Goal: Information Seeking & Learning: Learn about a topic

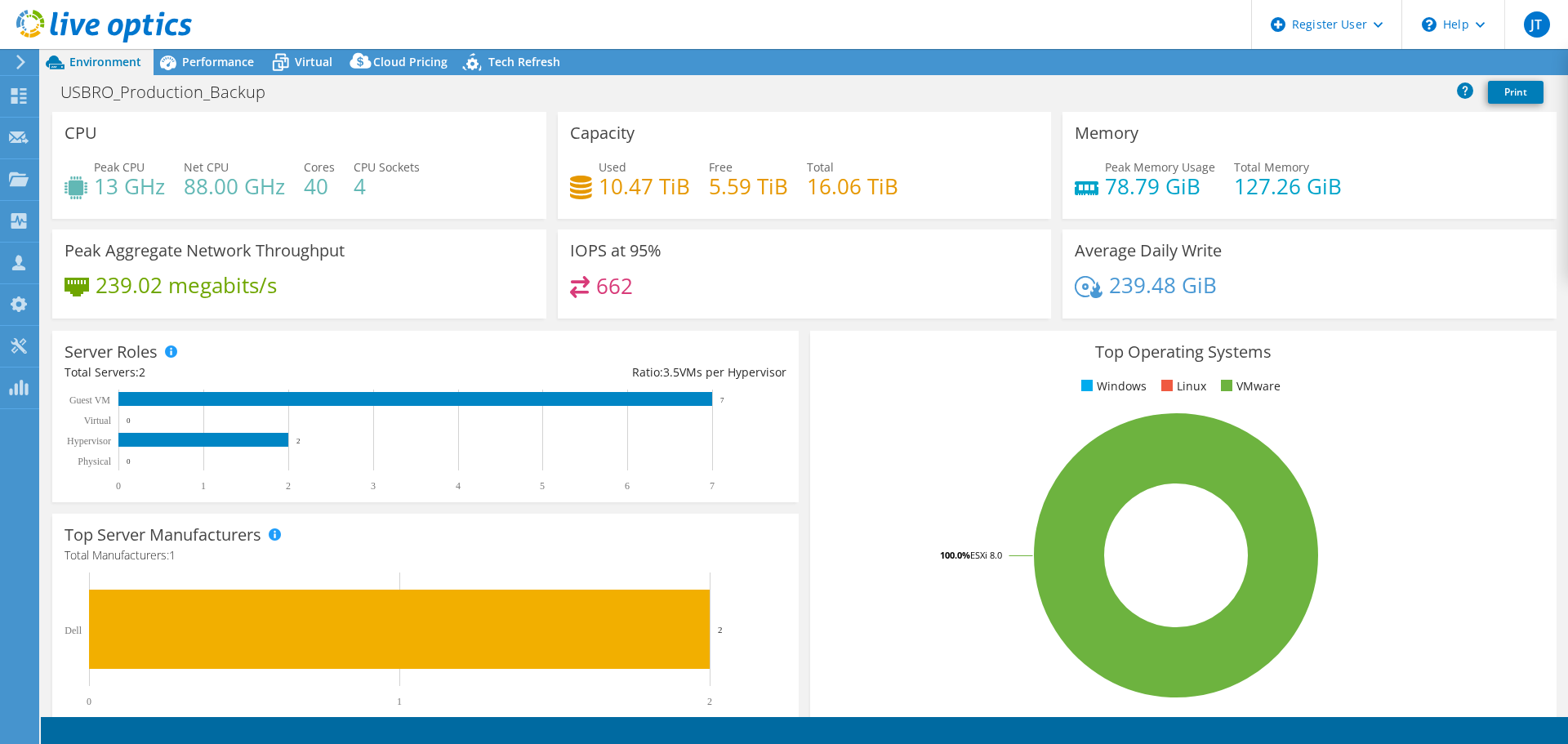
select select "USD"
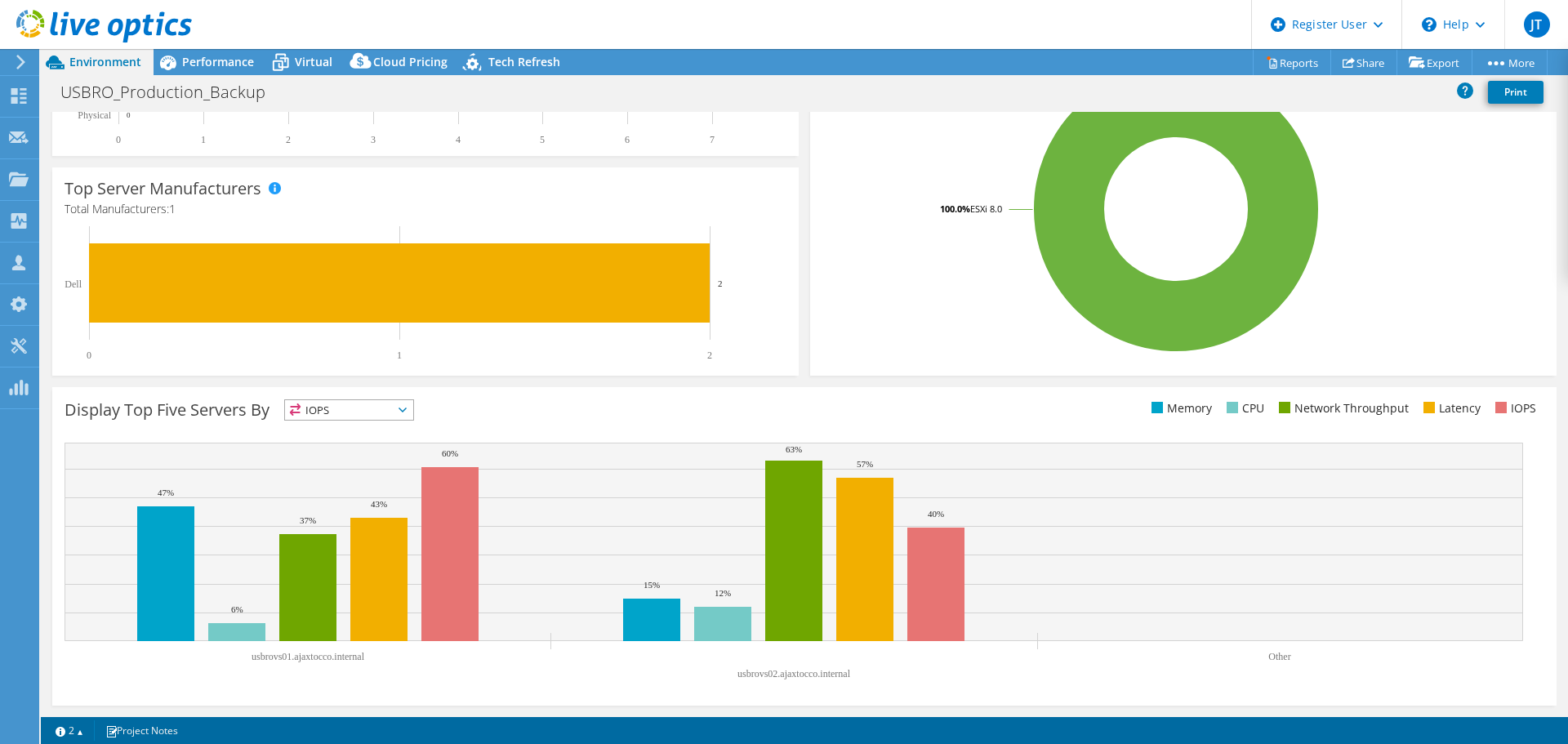
scroll to position [20, 0]
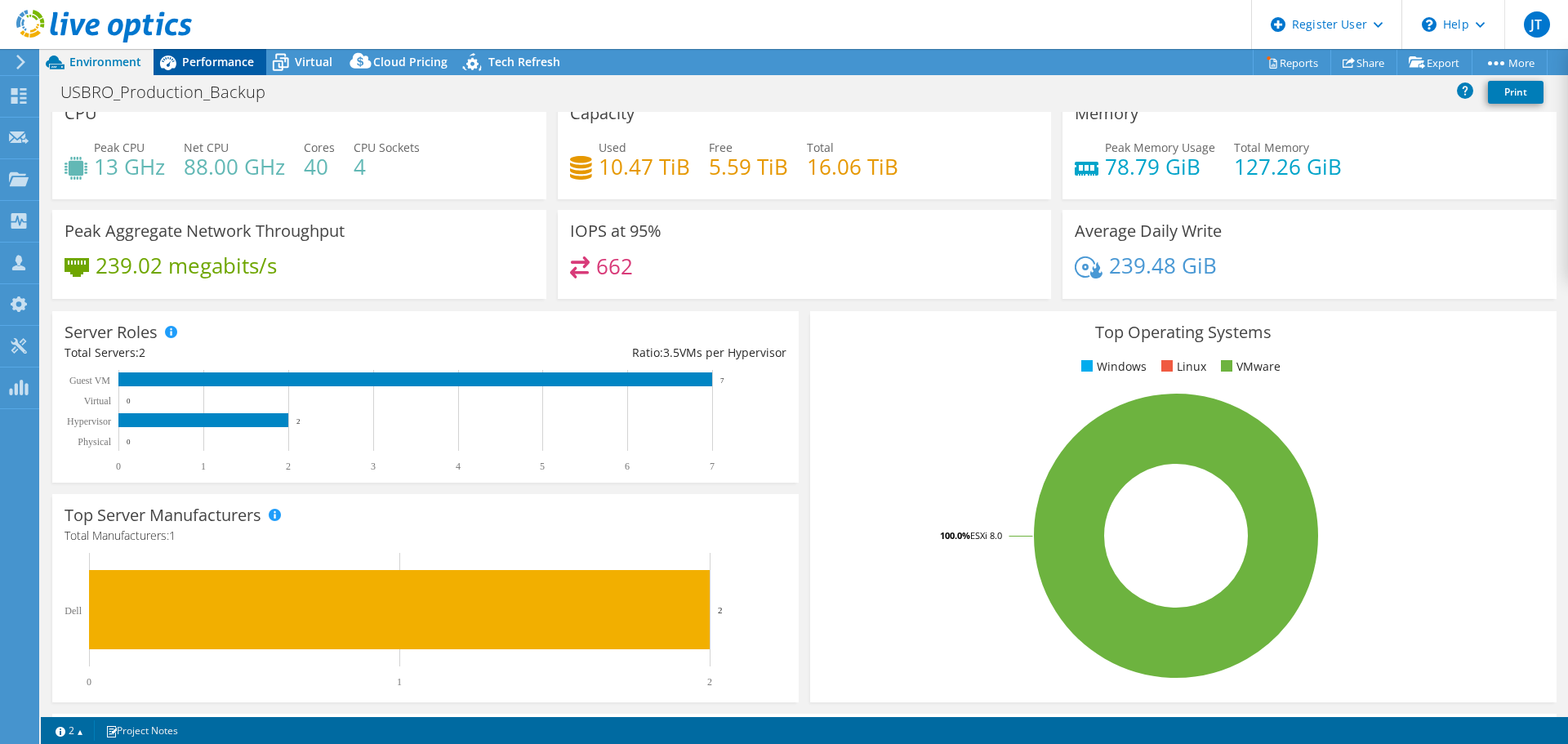
click at [207, 59] on span "Performance" at bounding box center [218, 61] width 72 height 15
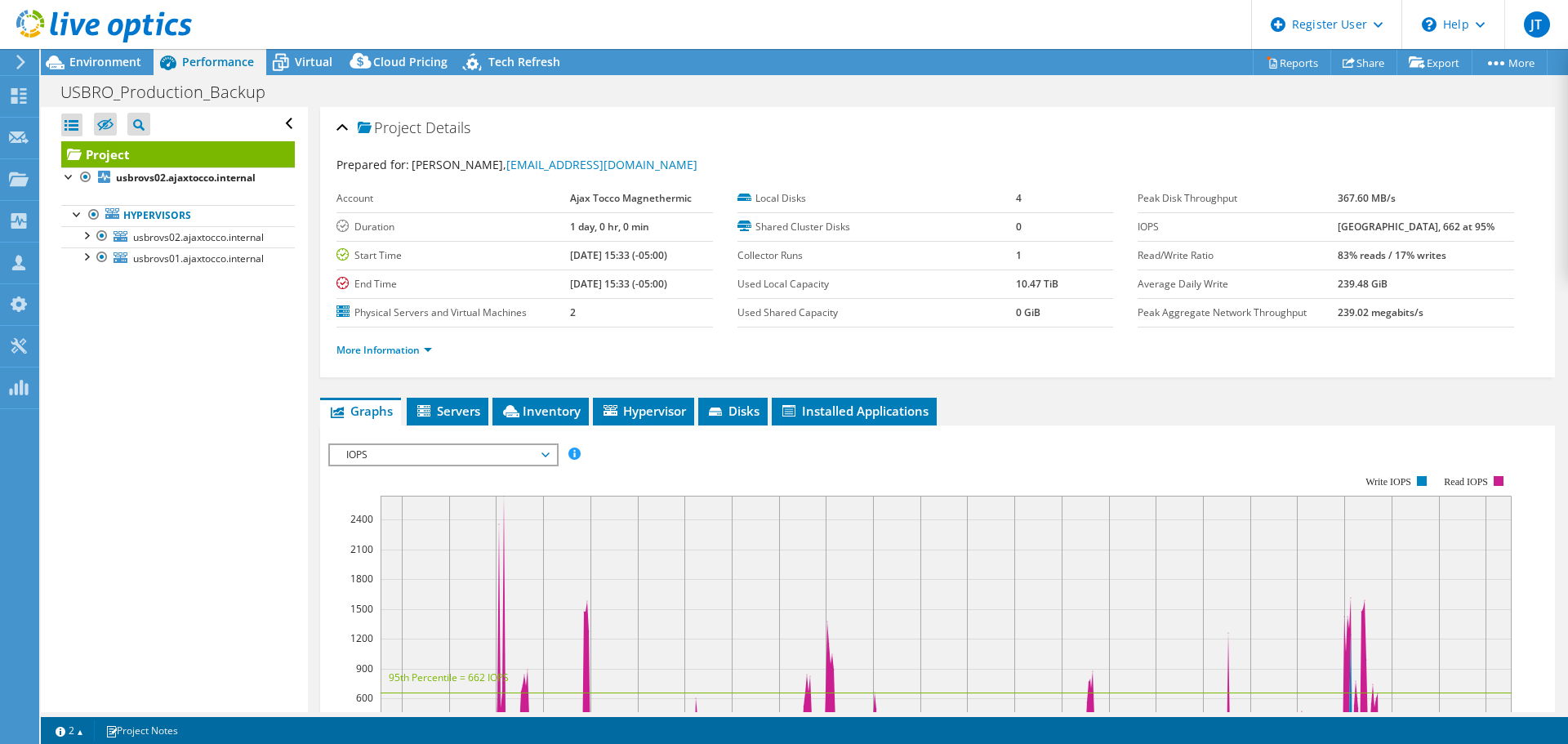
scroll to position [0, 0]
click at [198, 234] on span "usbrovs02.ajaxtocco.internal" at bounding box center [198, 238] width 131 height 14
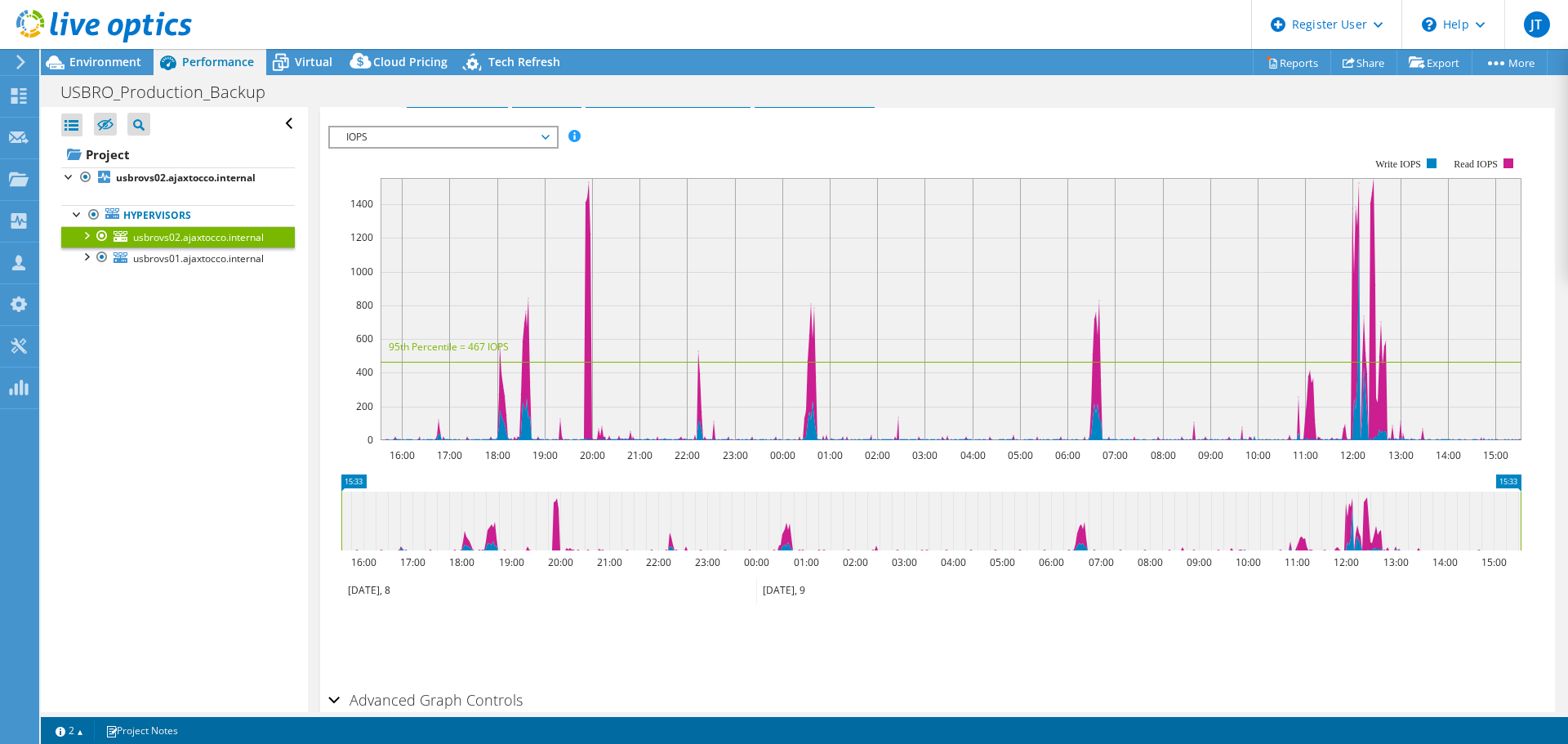
scroll to position [193, 0]
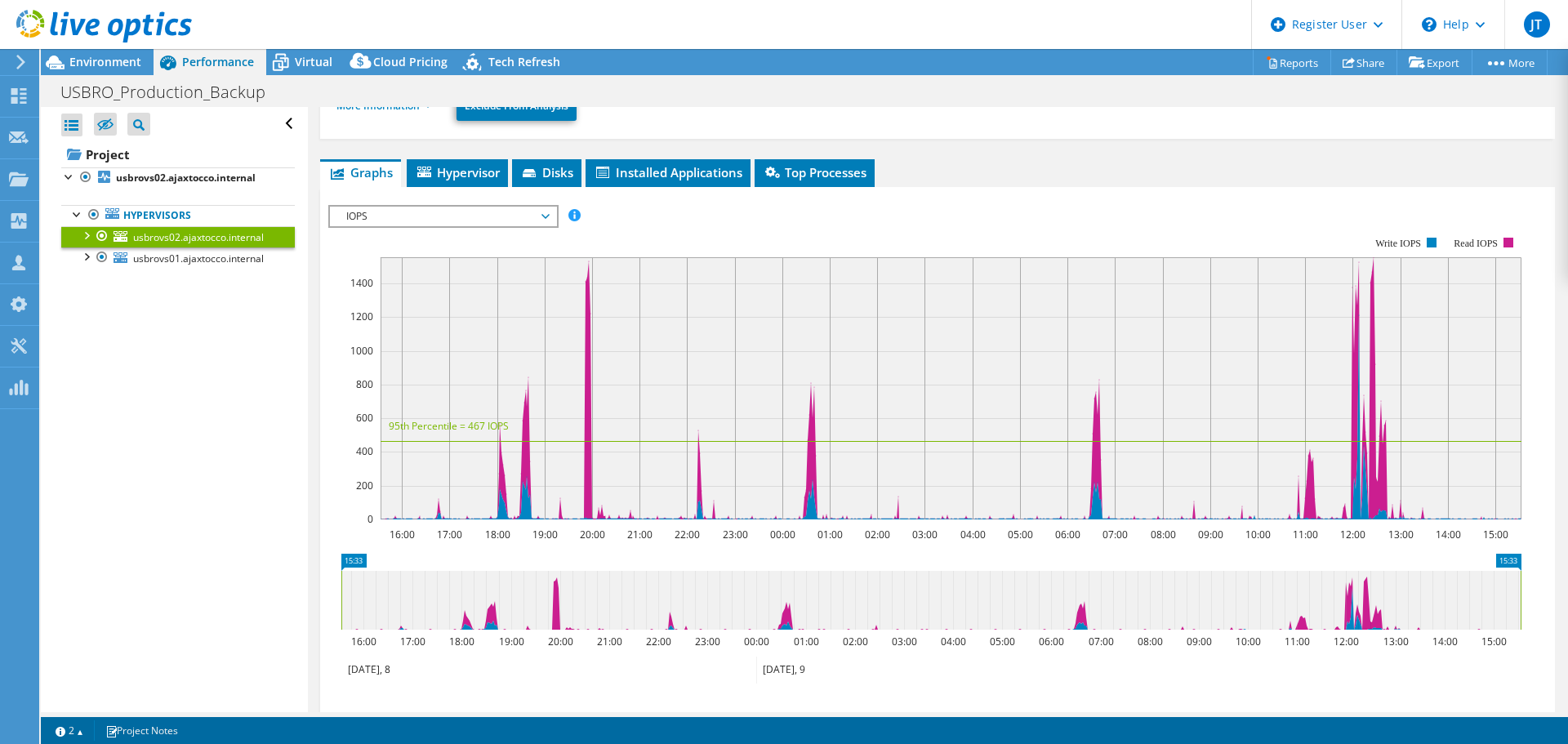
click at [423, 225] on span "IOPS" at bounding box center [443, 216] width 210 height 20
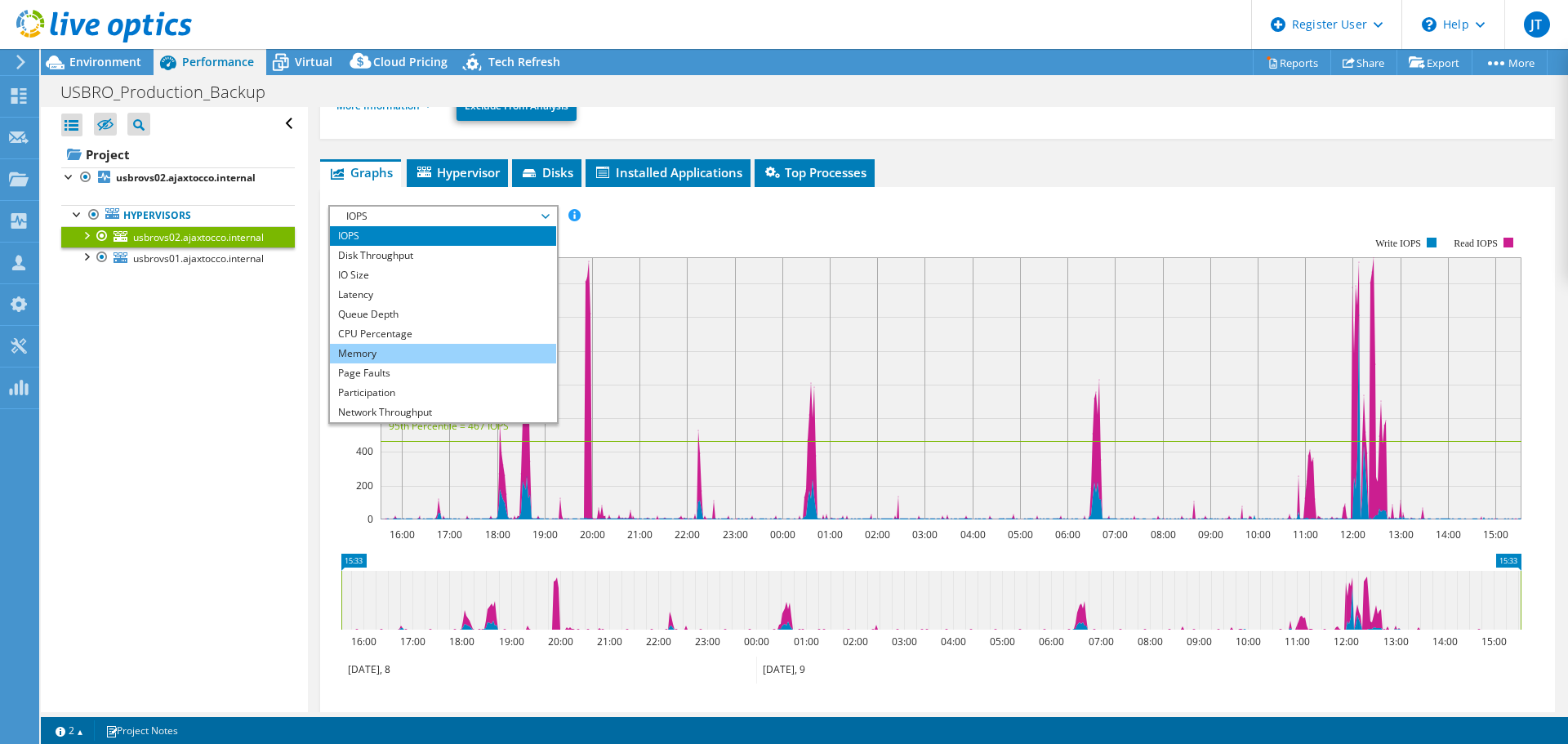
click at [413, 359] on li "Memory" at bounding box center [443, 354] width 226 height 20
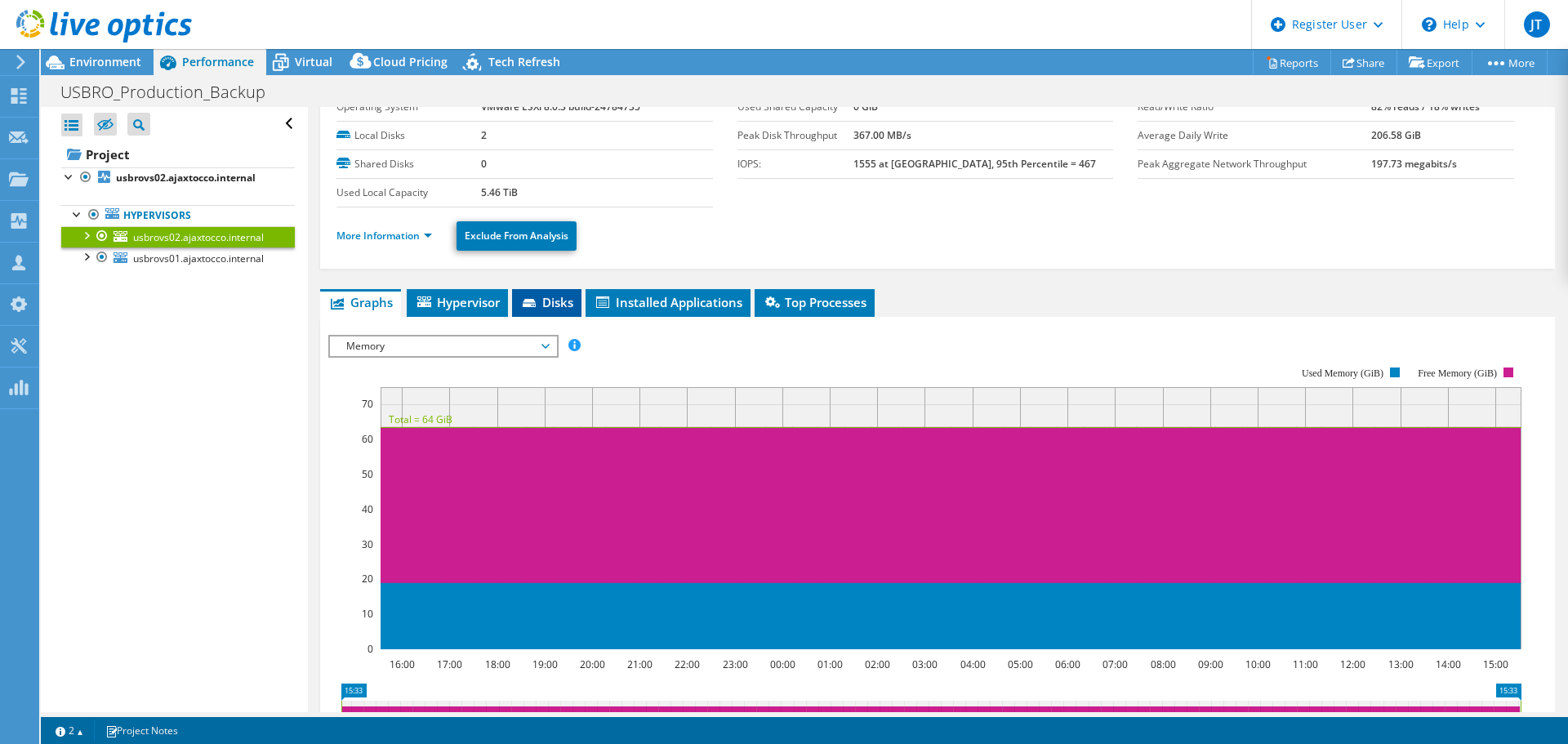
scroll to position [0, 0]
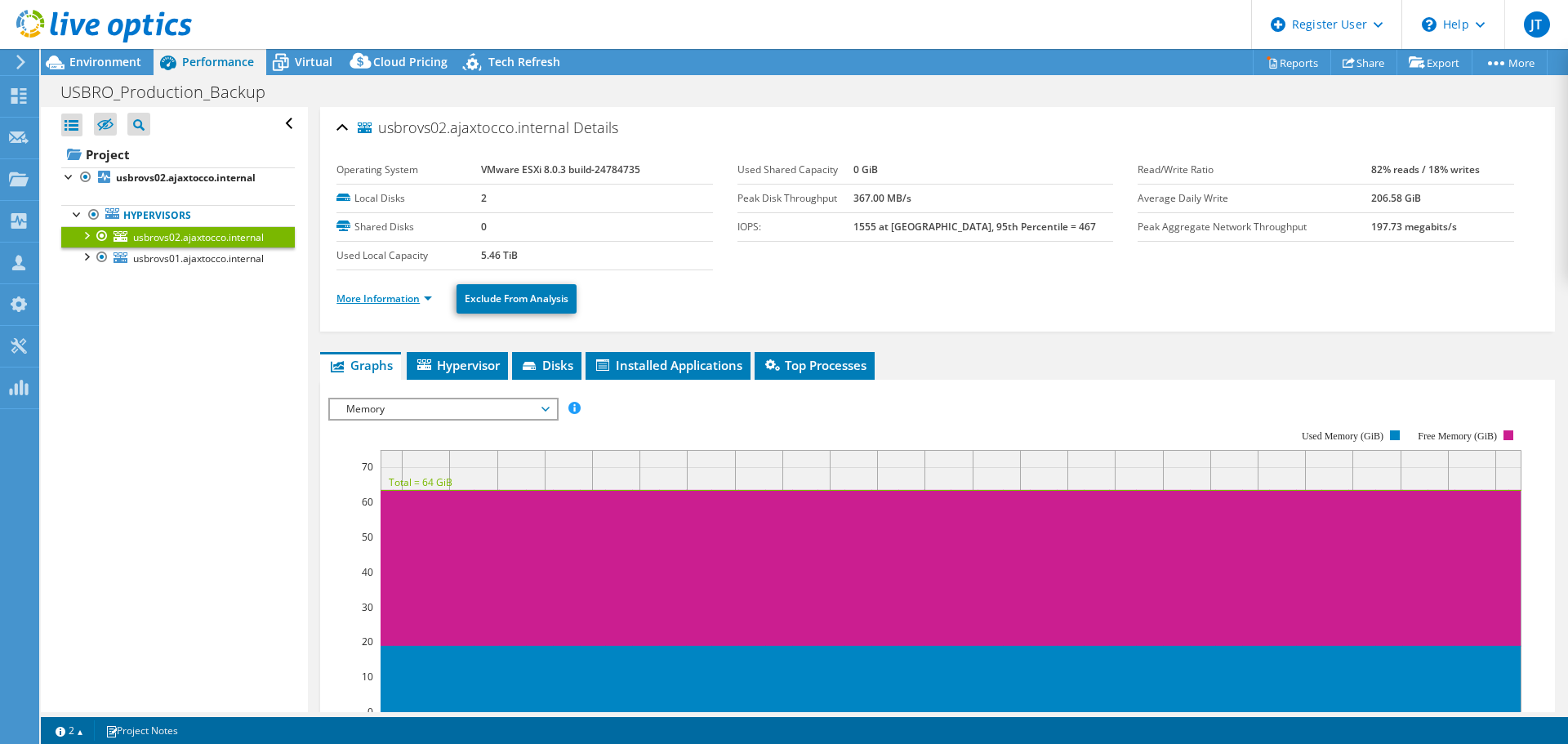
click at [426, 297] on link "More Information" at bounding box center [384, 299] width 96 height 14
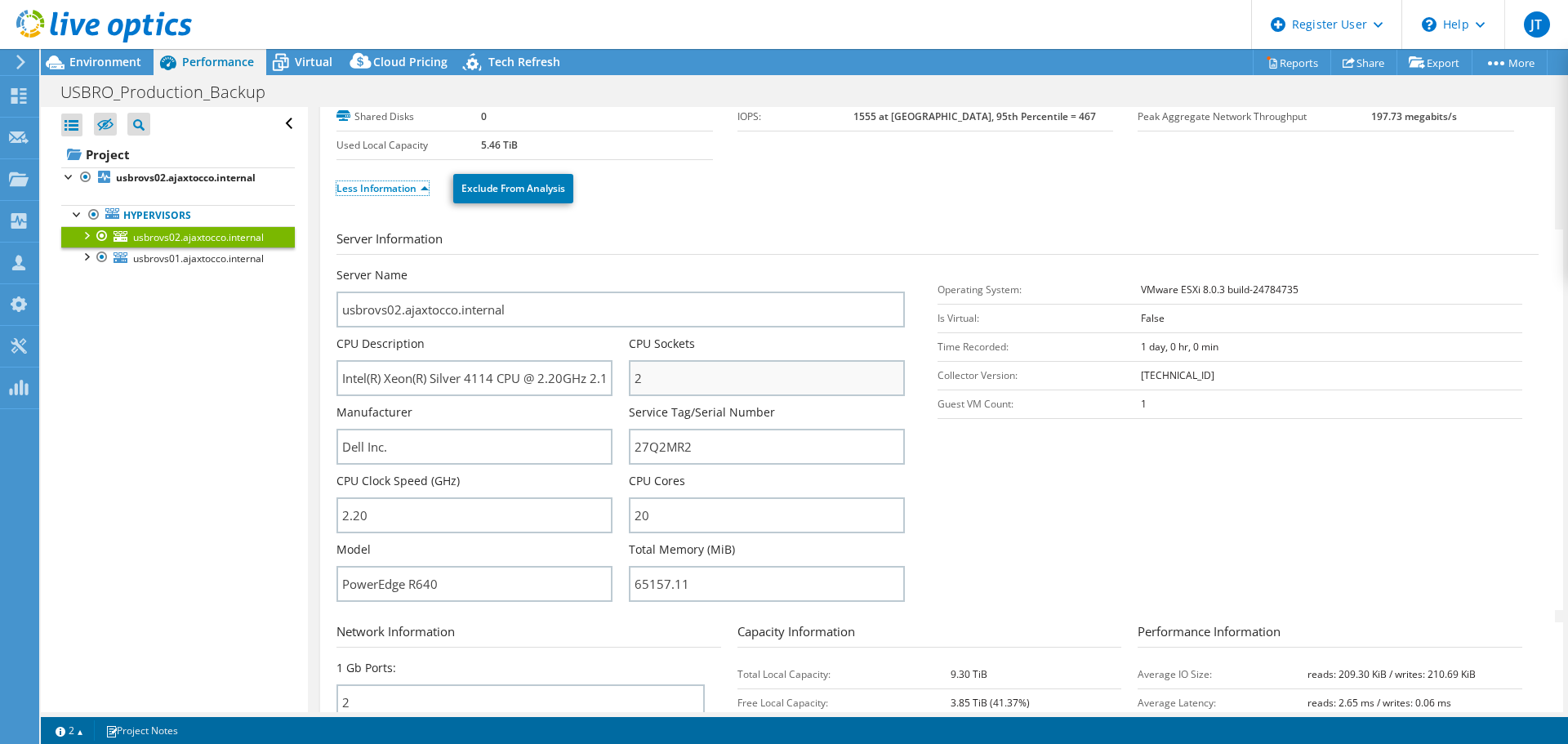
scroll to position [164, 0]
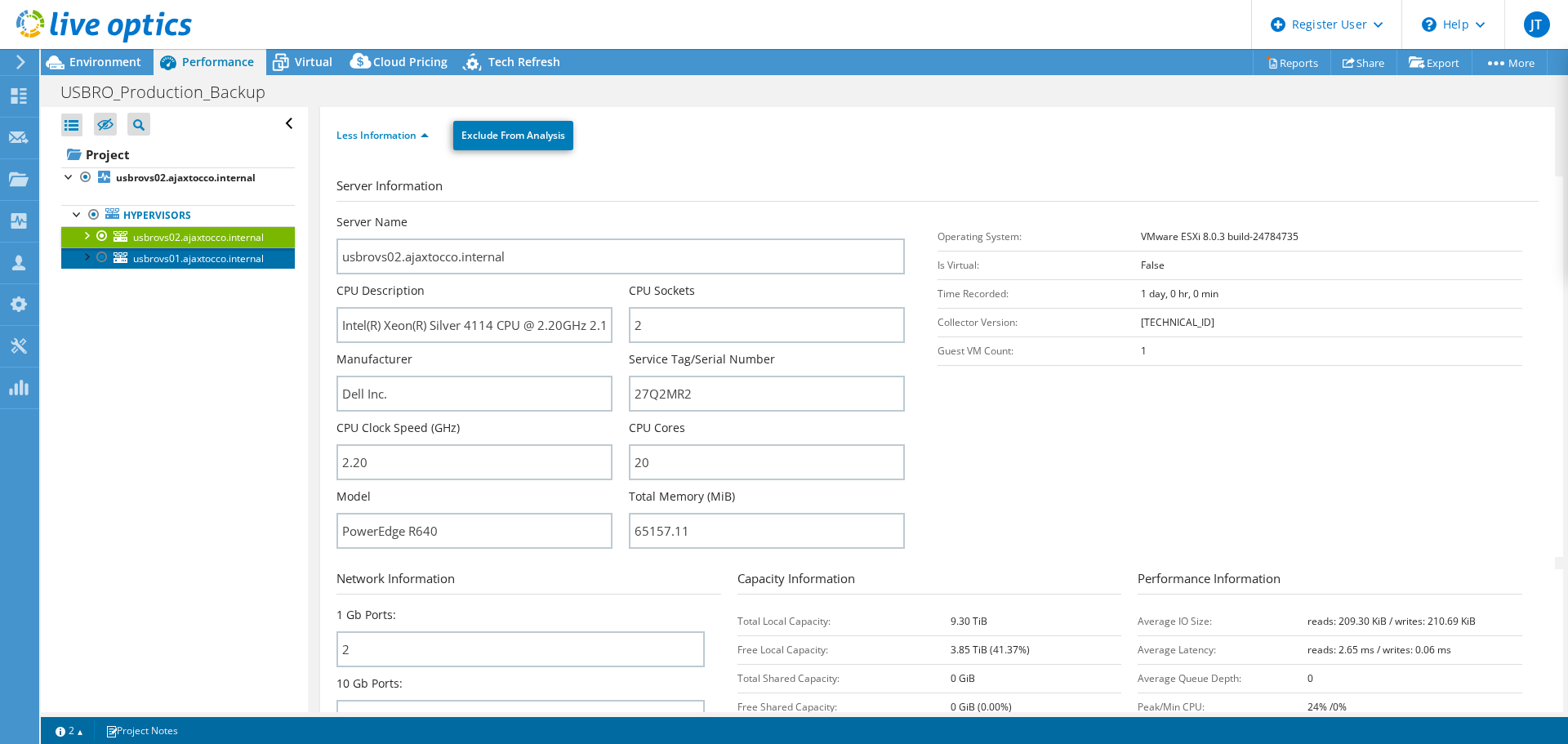
click at [189, 258] on span "usbrovs01.ajaxtocco.internal" at bounding box center [198, 258] width 131 height 14
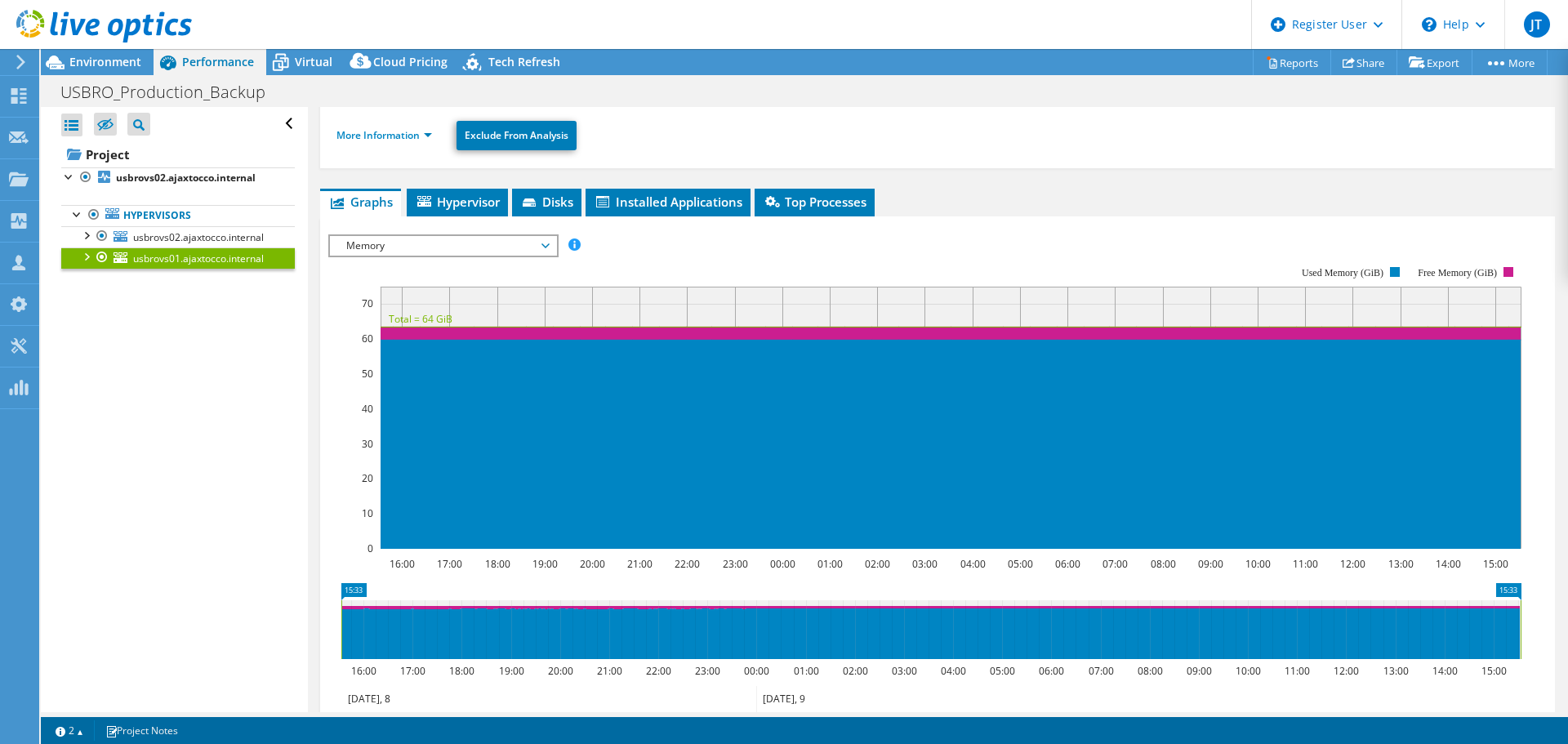
scroll to position [0, 0]
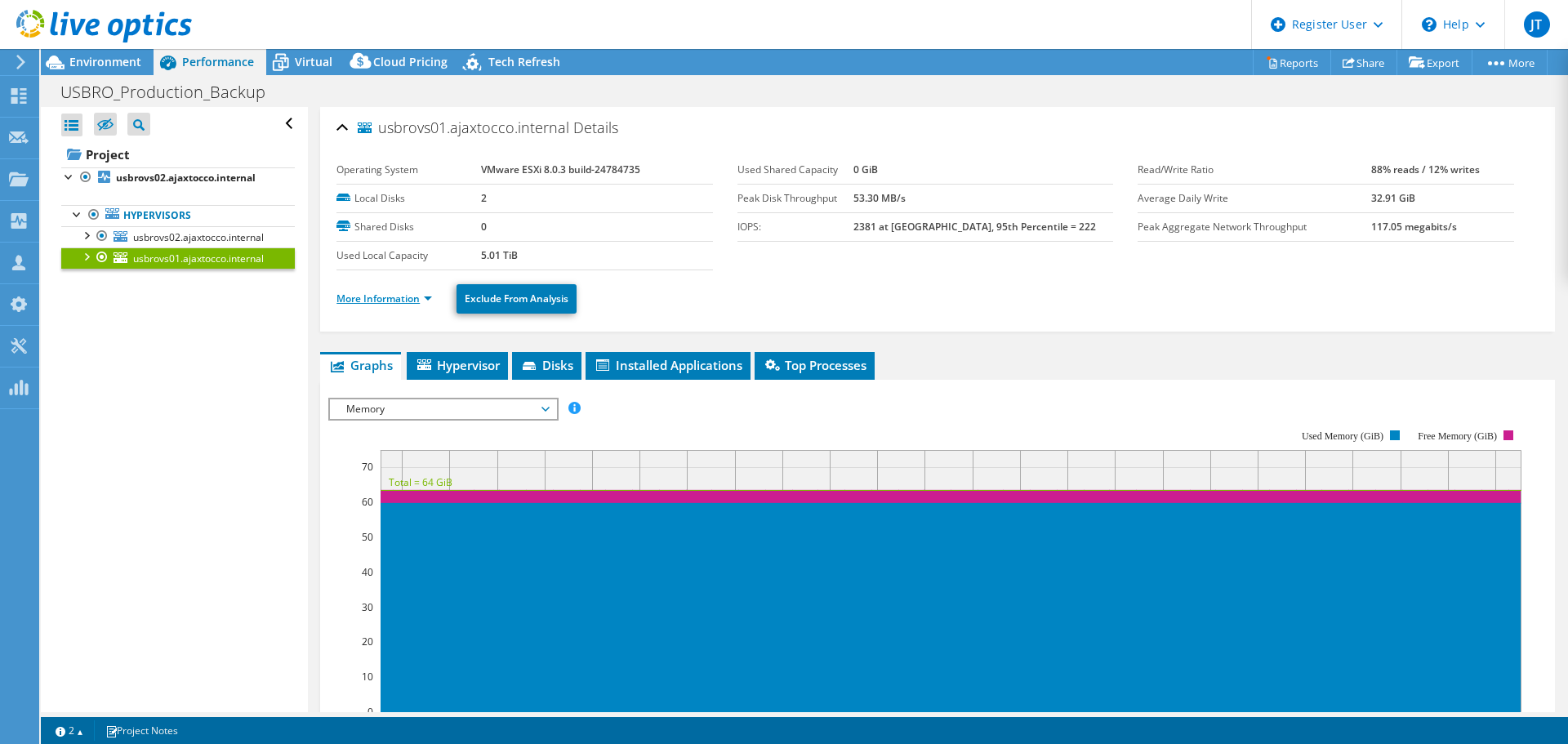
click at [401, 301] on link "More Information" at bounding box center [384, 299] width 96 height 14
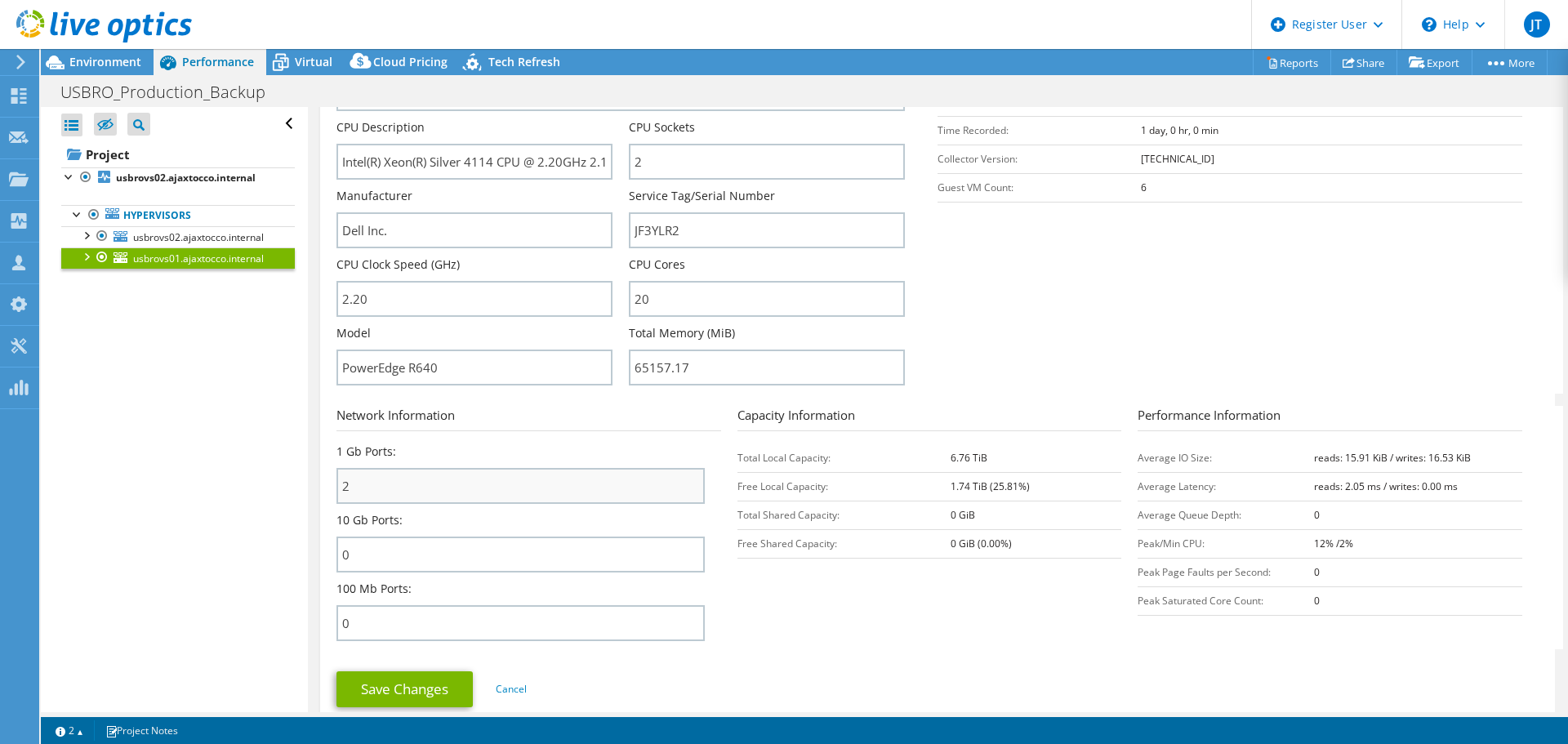
scroll to position [816, 0]
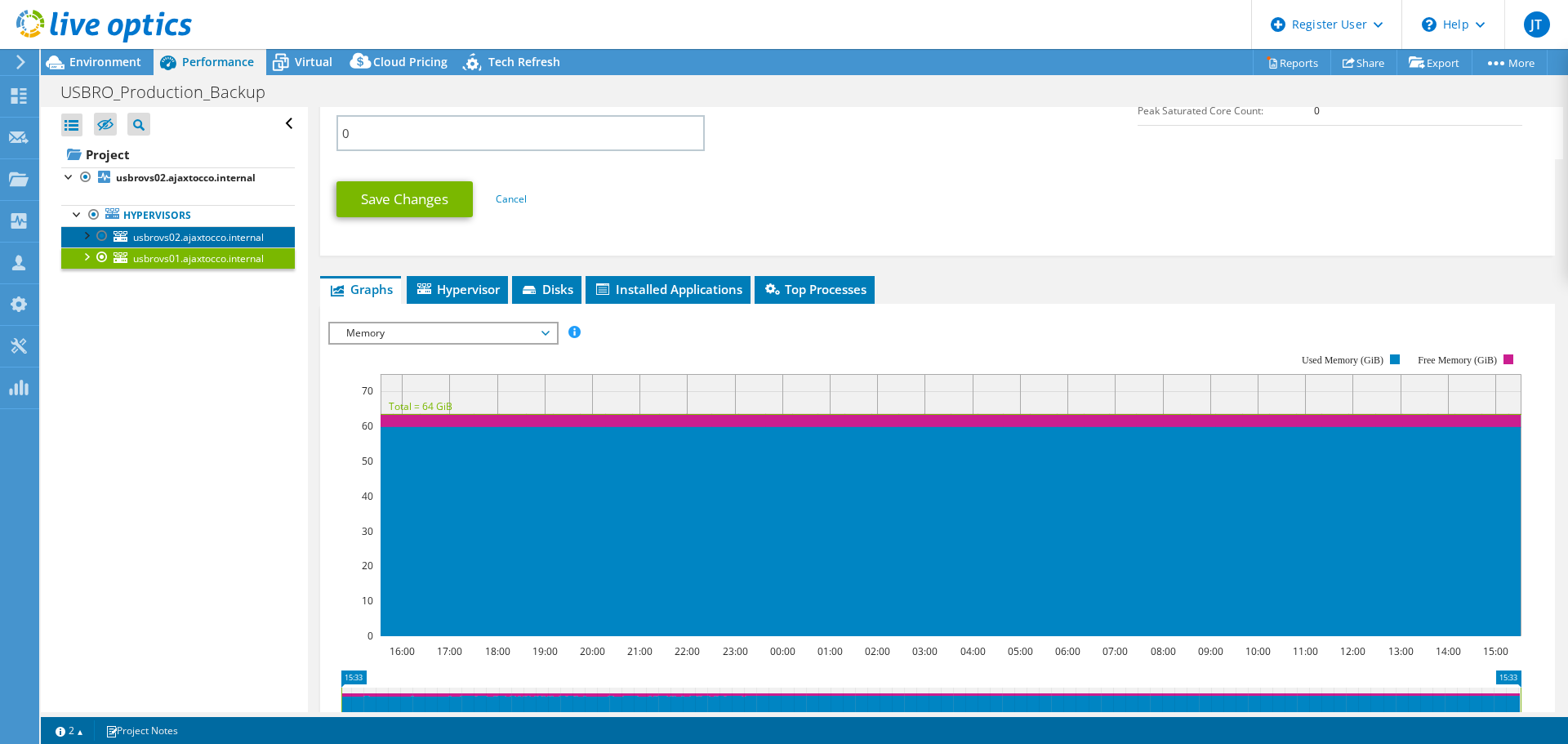
click at [252, 232] on span "usbrovs02.ajaxtocco.internal" at bounding box center [198, 238] width 131 height 14
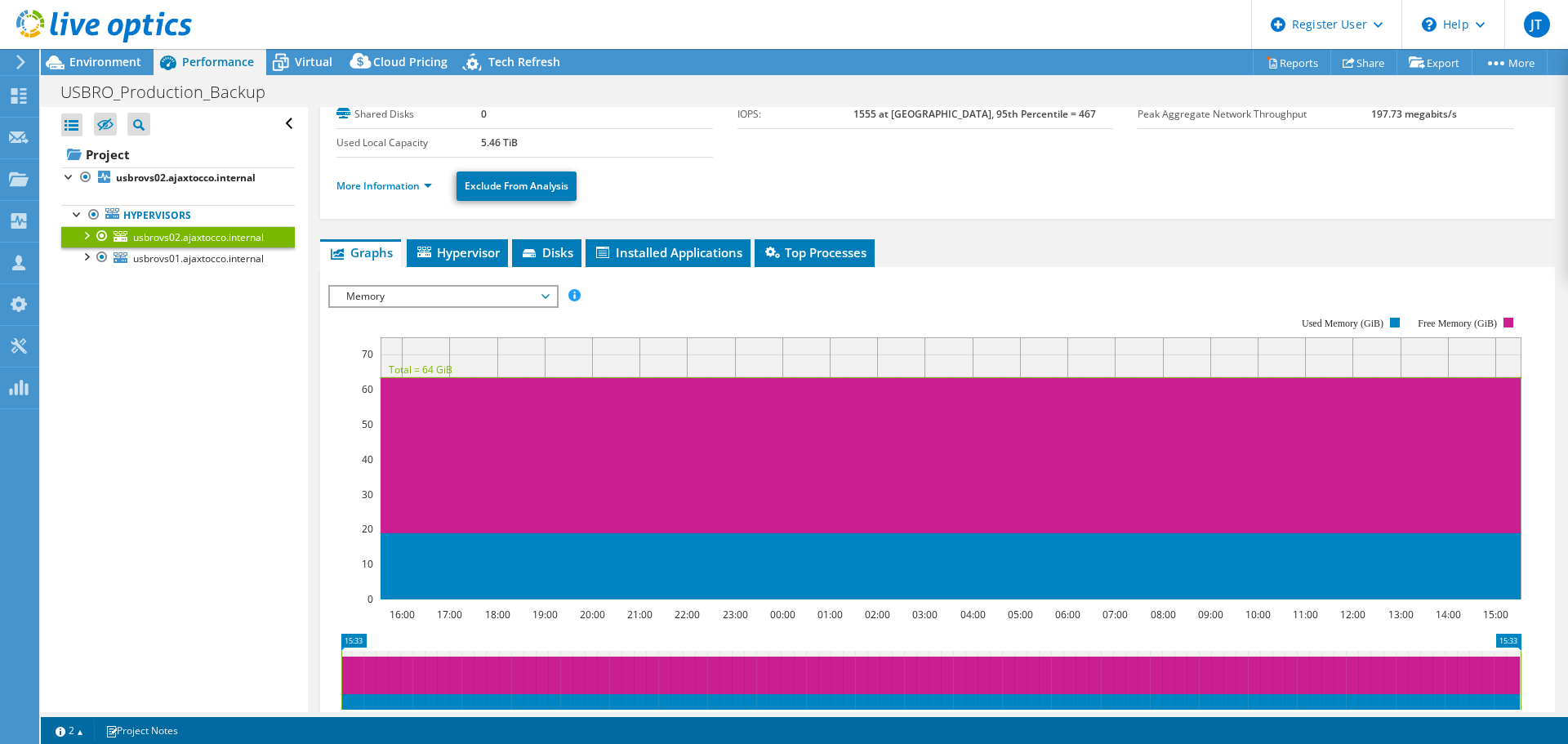
scroll to position [111, 0]
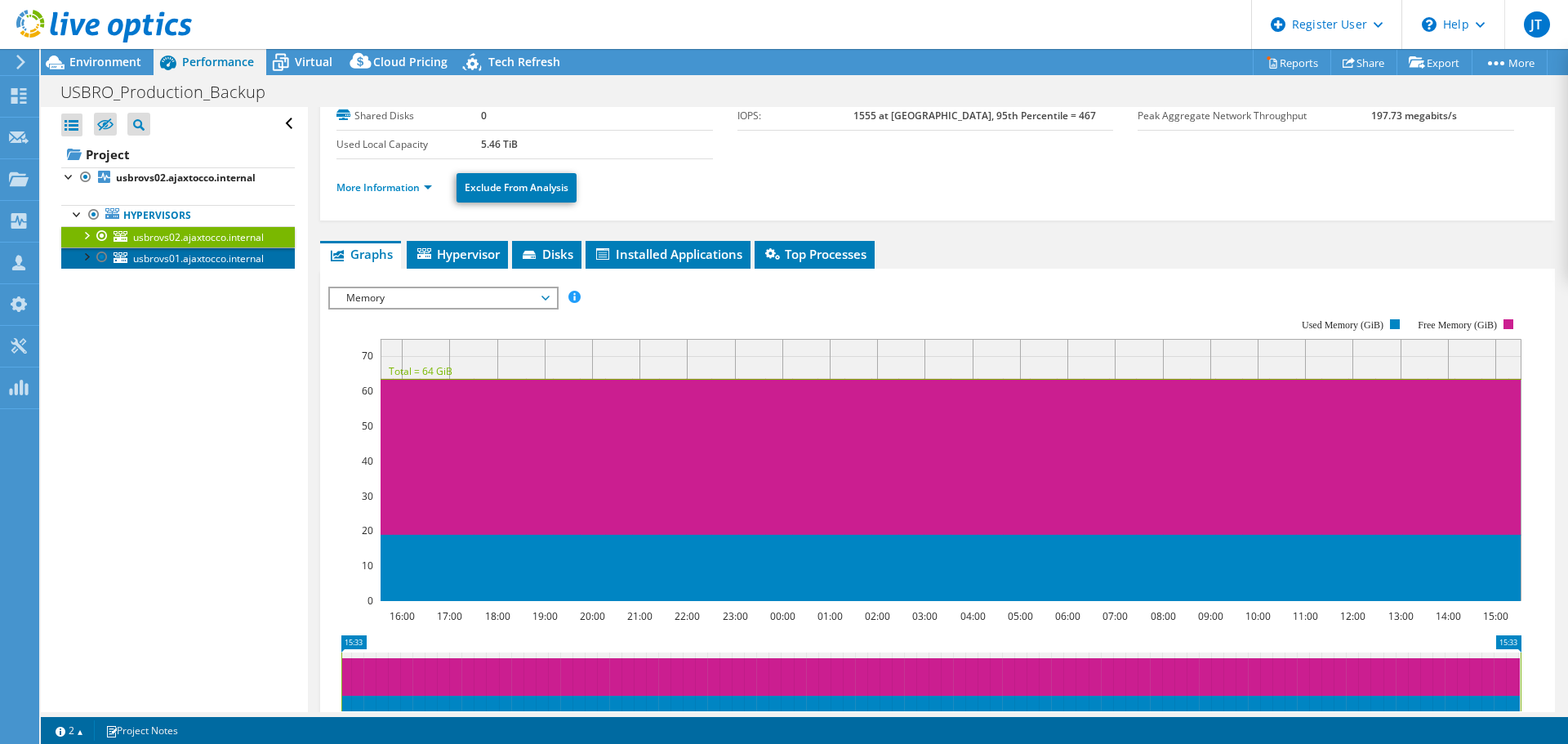
click at [206, 261] on span "usbrovs01.ajaxtocco.internal" at bounding box center [198, 258] width 131 height 14
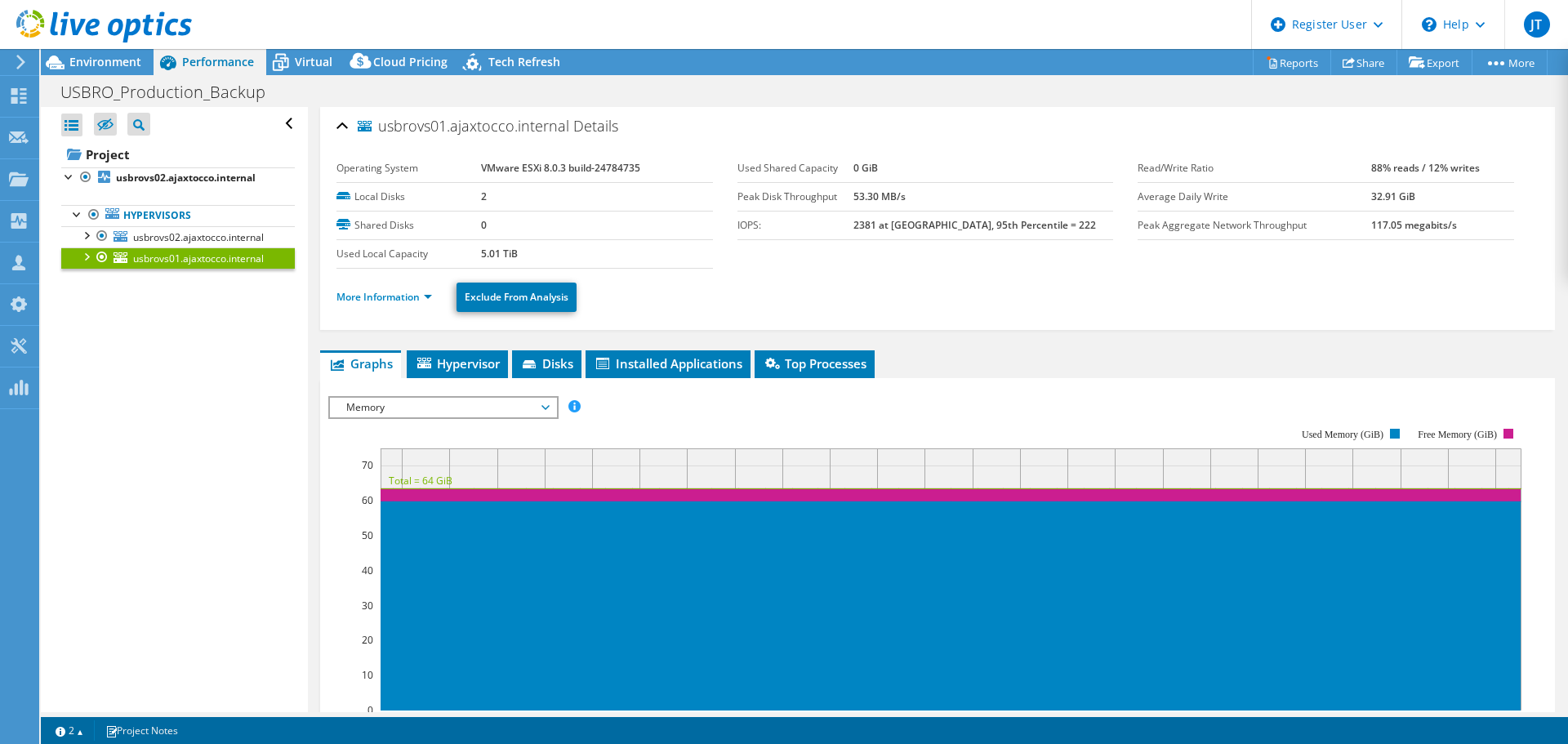
scroll to position [0, 0]
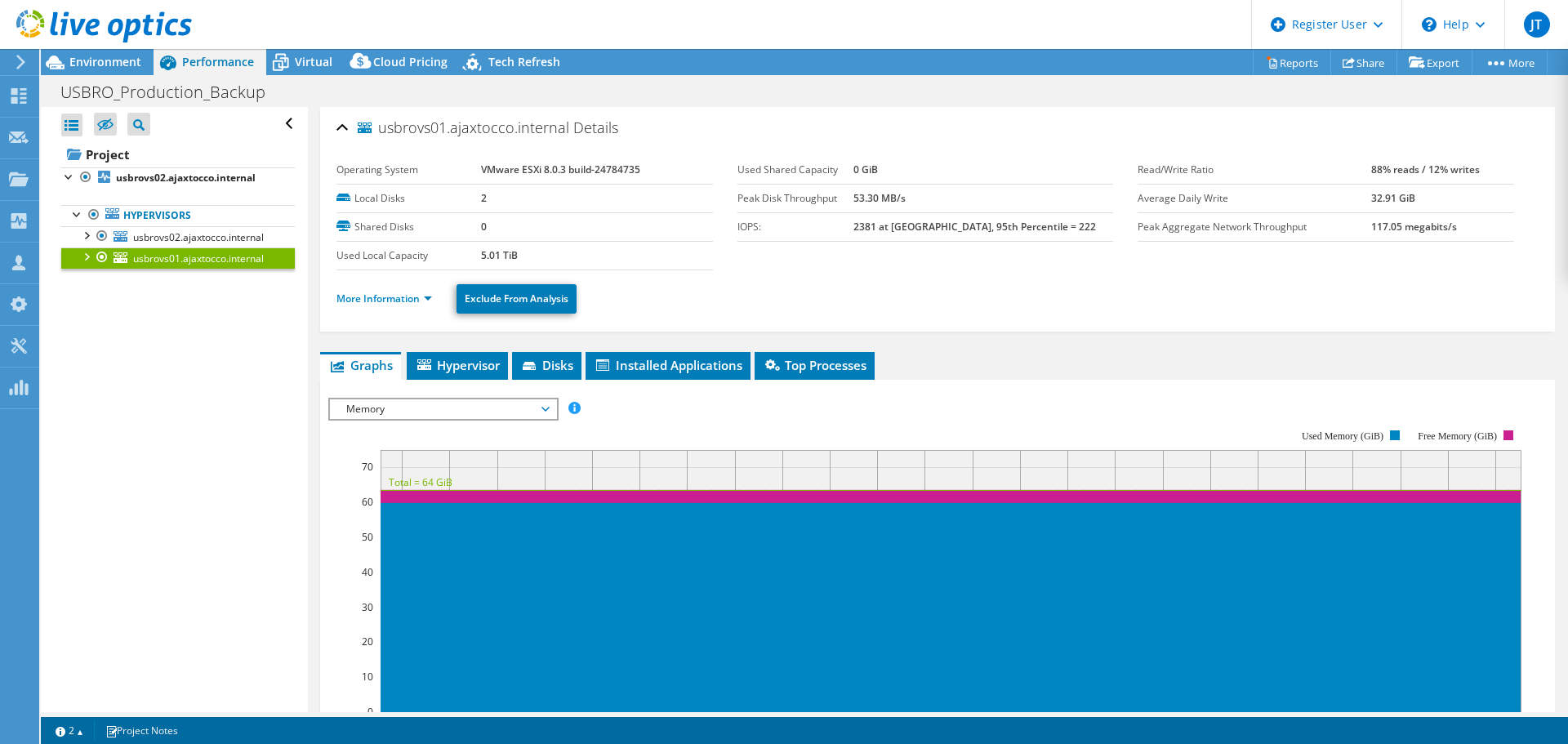
click at [1133, 306] on ul "More Information Exclude From Analysis" at bounding box center [937, 296] width 1201 height 33
click at [1172, 357] on ul "Graphs Servers Inventory Hypervisor Disks Cluster Disks Installed Applications" at bounding box center [937, 366] width 1235 height 28
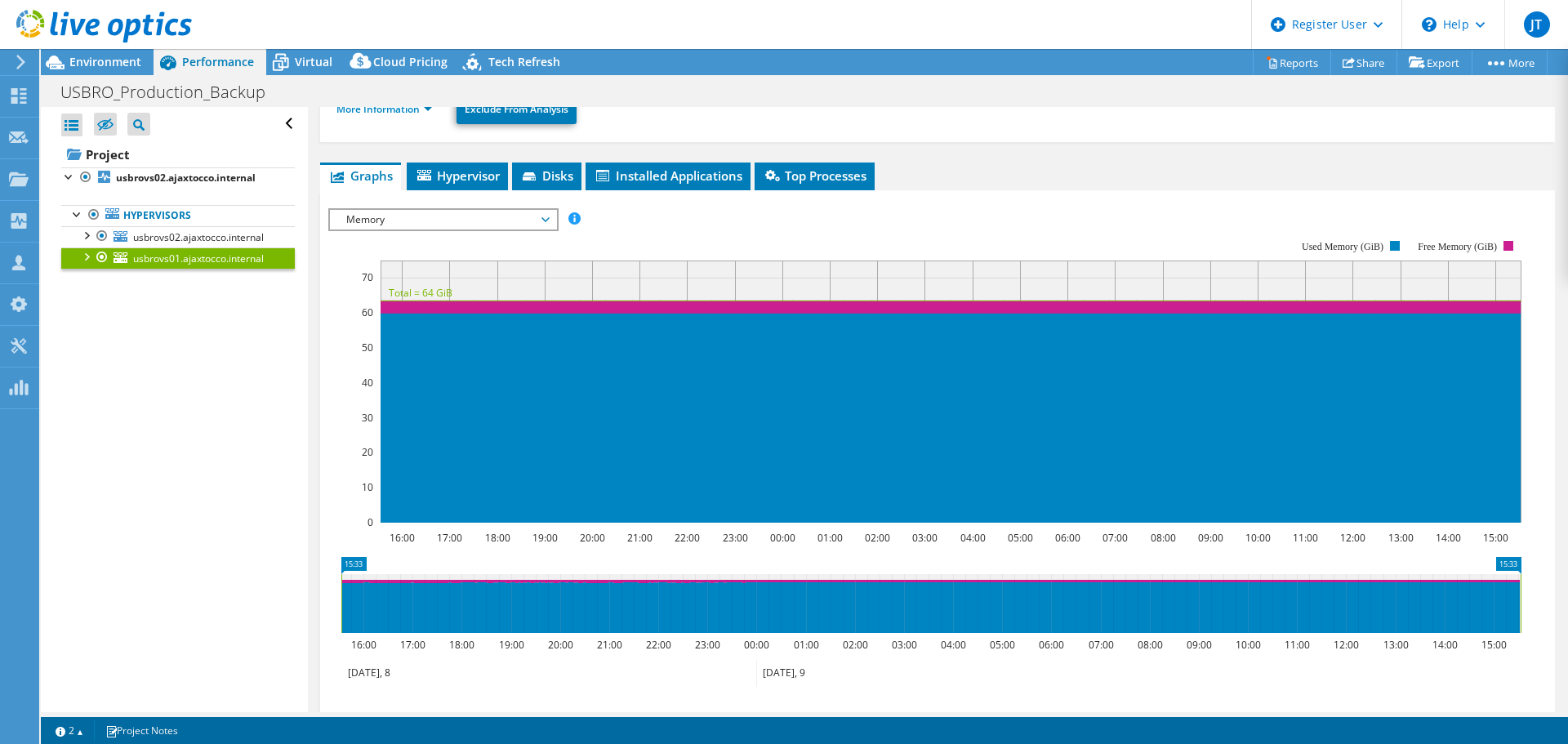
scroll to position [245, 0]
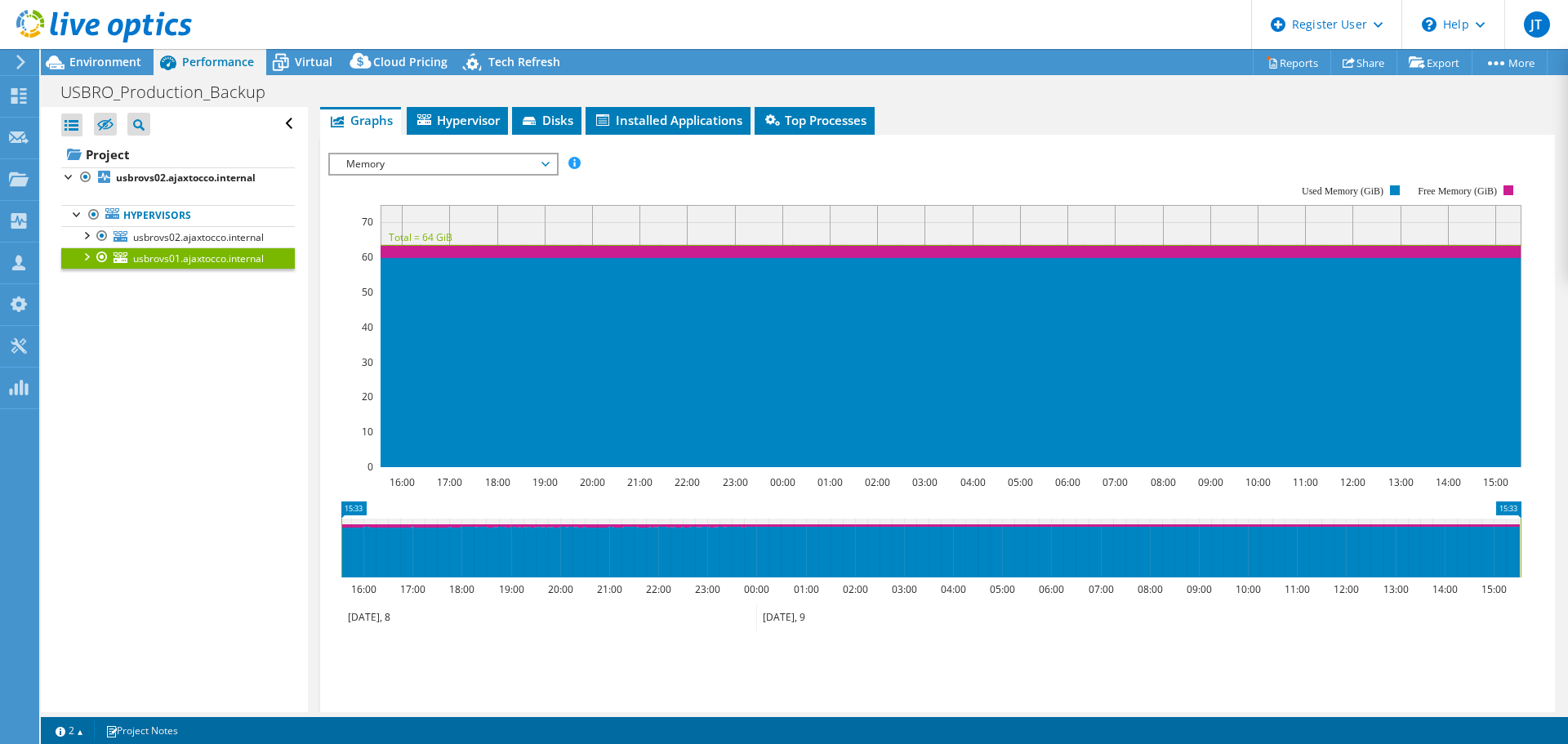
click at [476, 165] on span "Memory" at bounding box center [443, 165] width 210 height 20
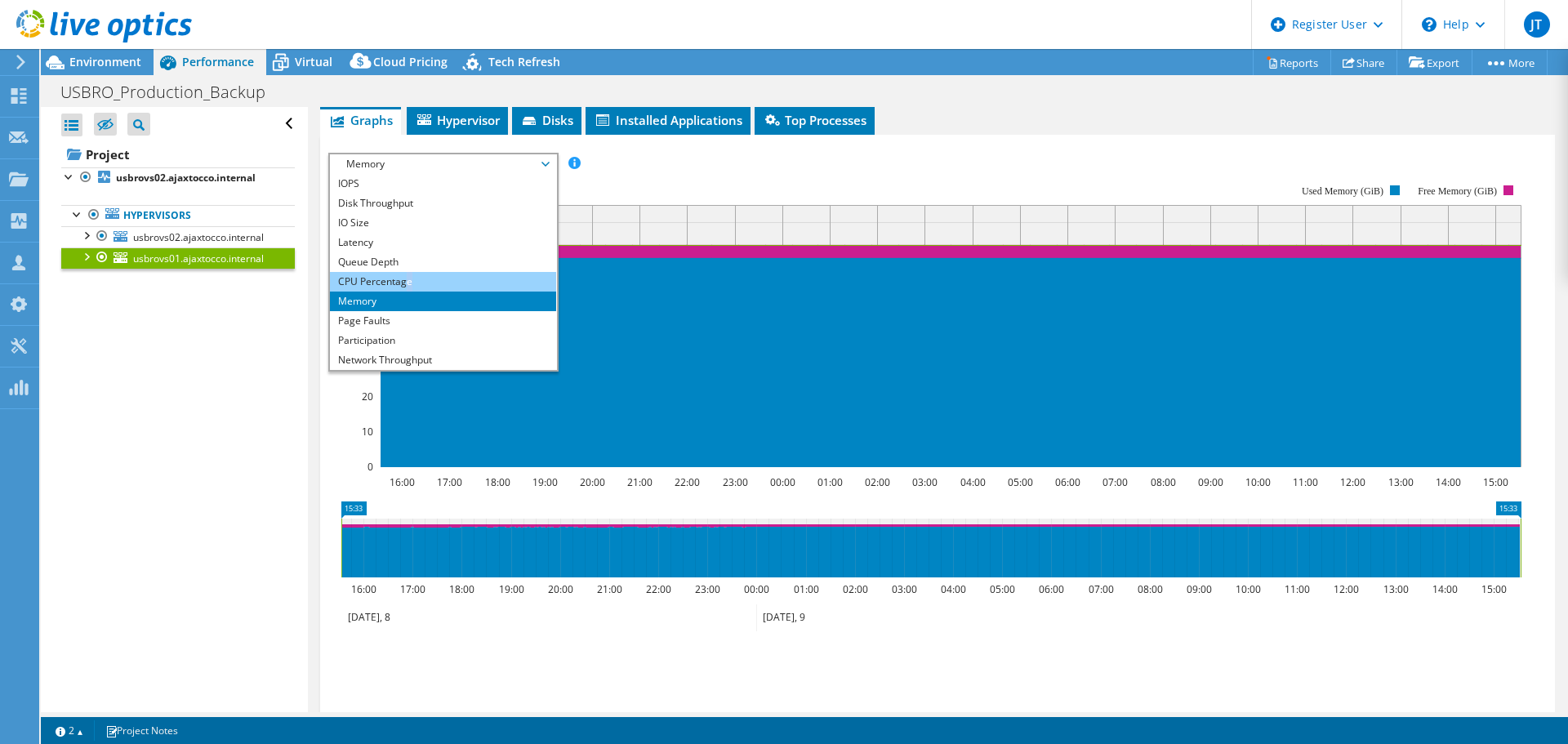
click at [409, 278] on li "CPU Percentage" at bounding box center [443, 282] width 226 height 20
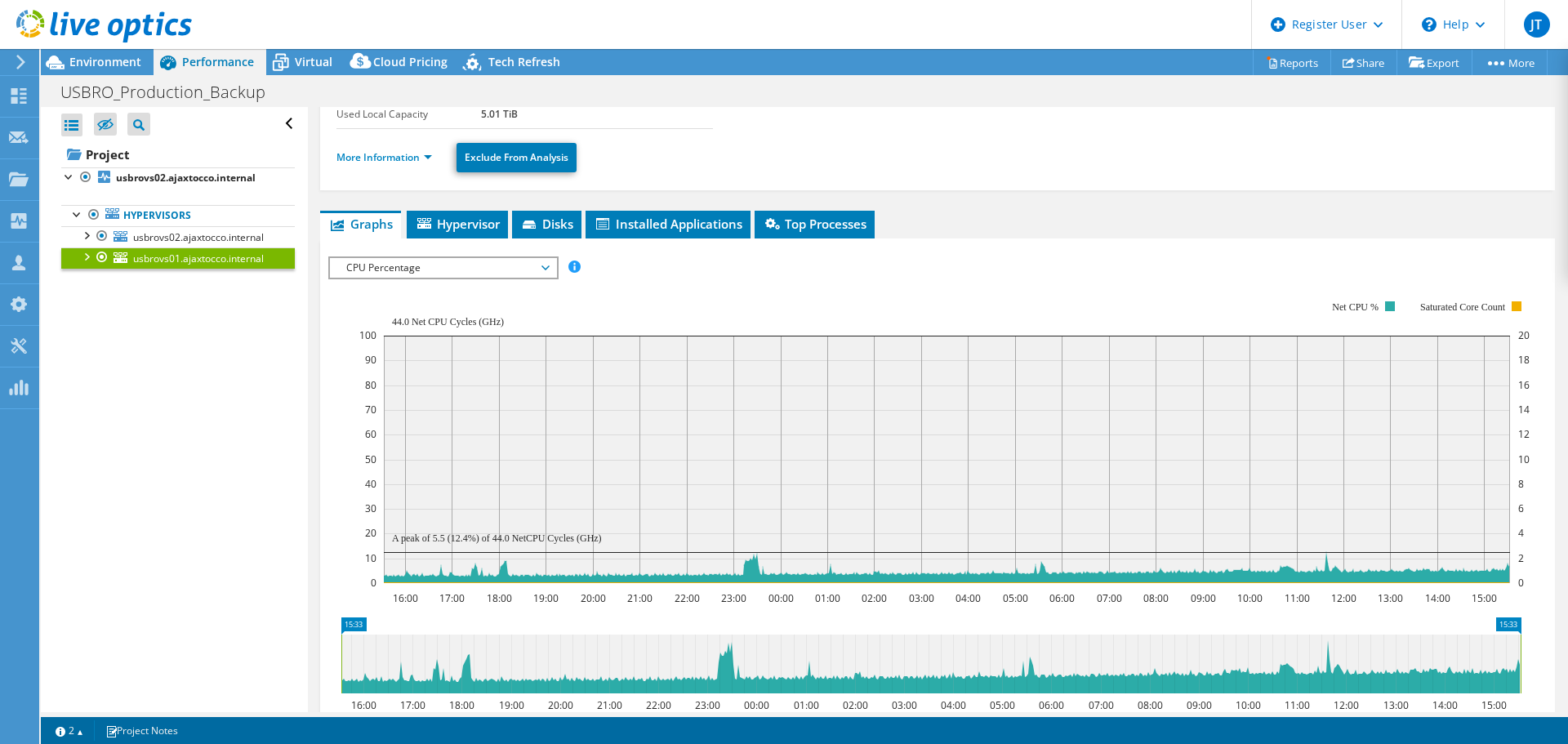
scroll to position [81, 0]
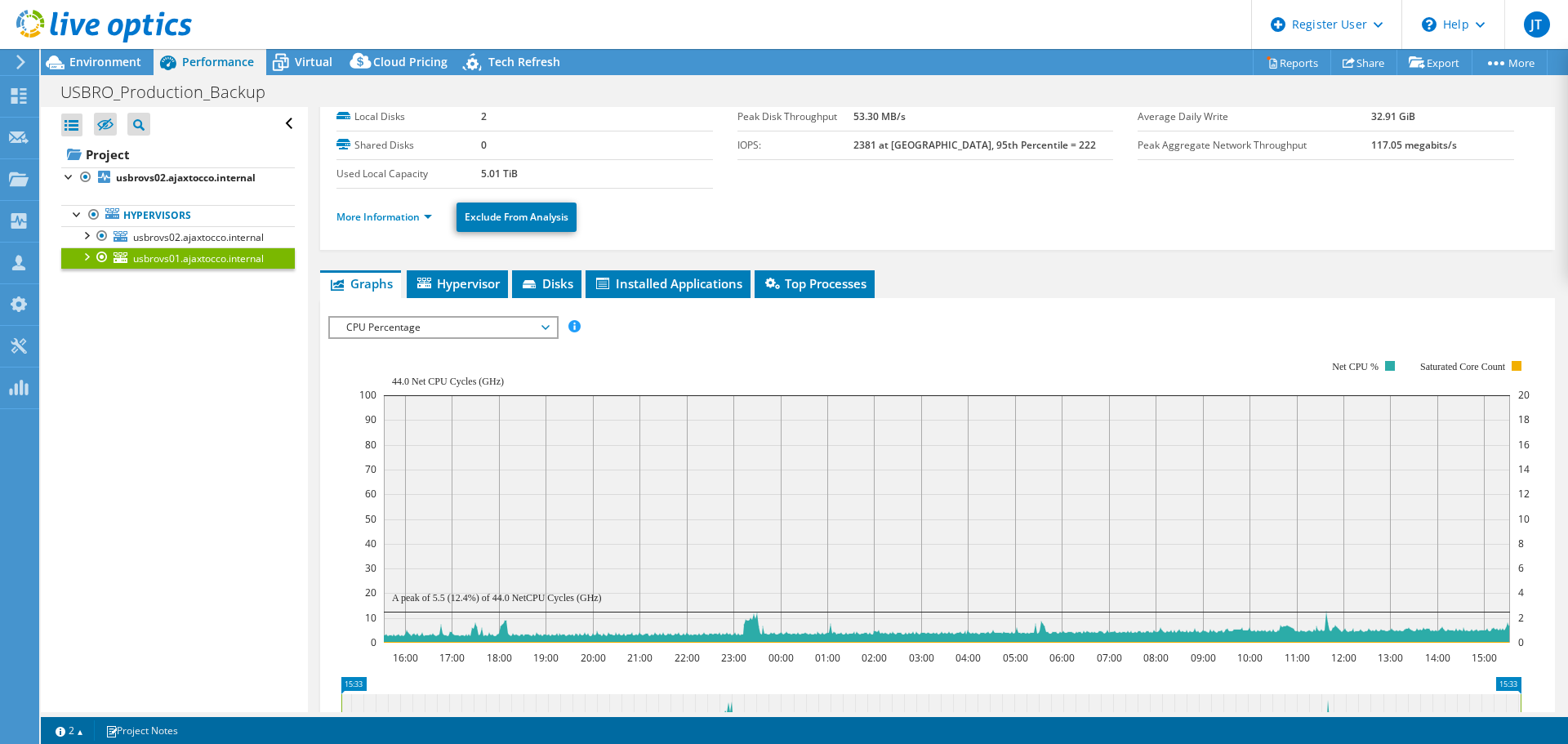
click at [411, 337] on div "CPU Percentage IOPS Disk Throughput IO Size Latency Queue Depth CPU Percentage …" at bounding box center [443, 327] width 231 height 23
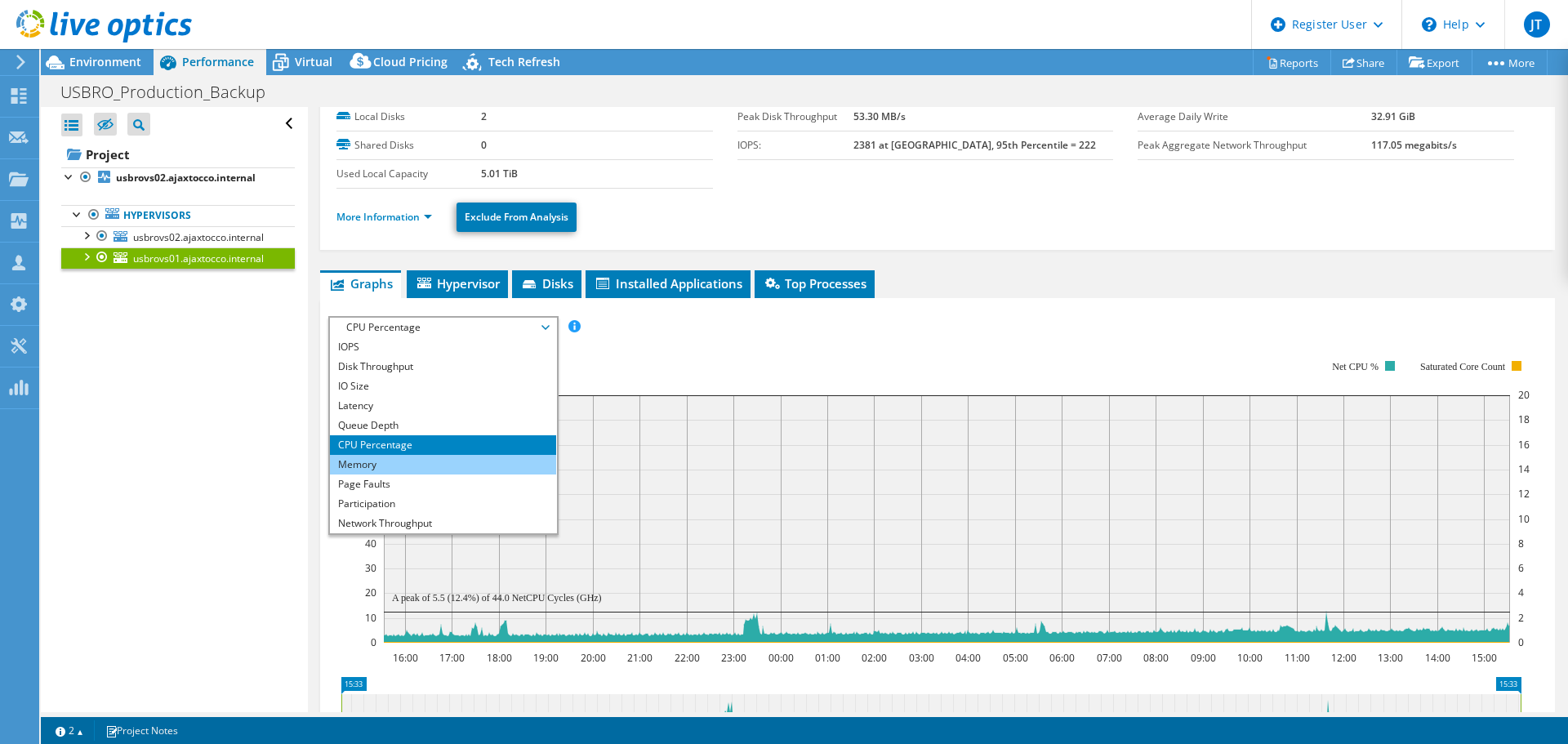
click at [379, 461] on li "Memory" at bounding box center [443, 465] width 226 height 20
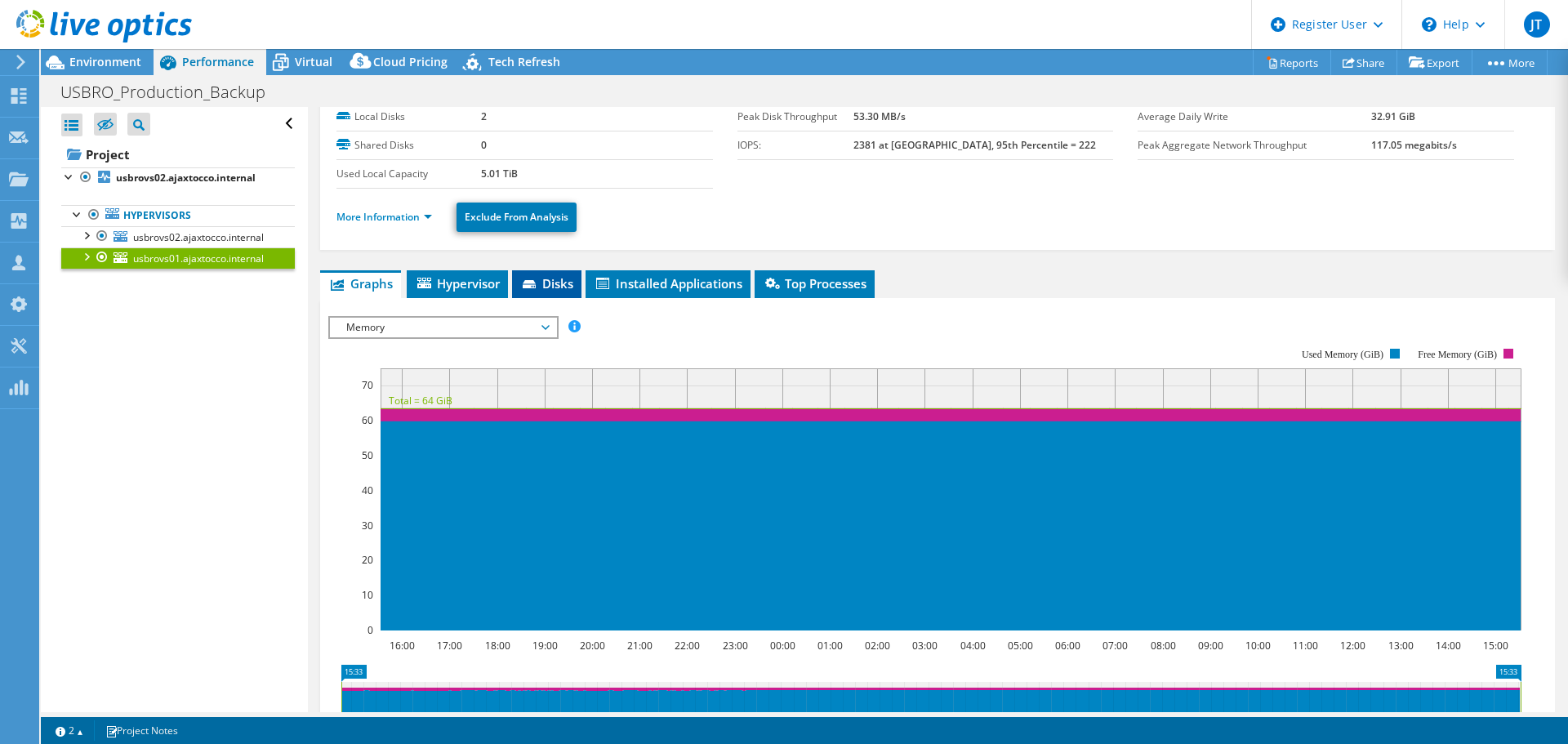
click at [546, 285] on span "Disks" at bounding box center [546, 283] width 53 height 16
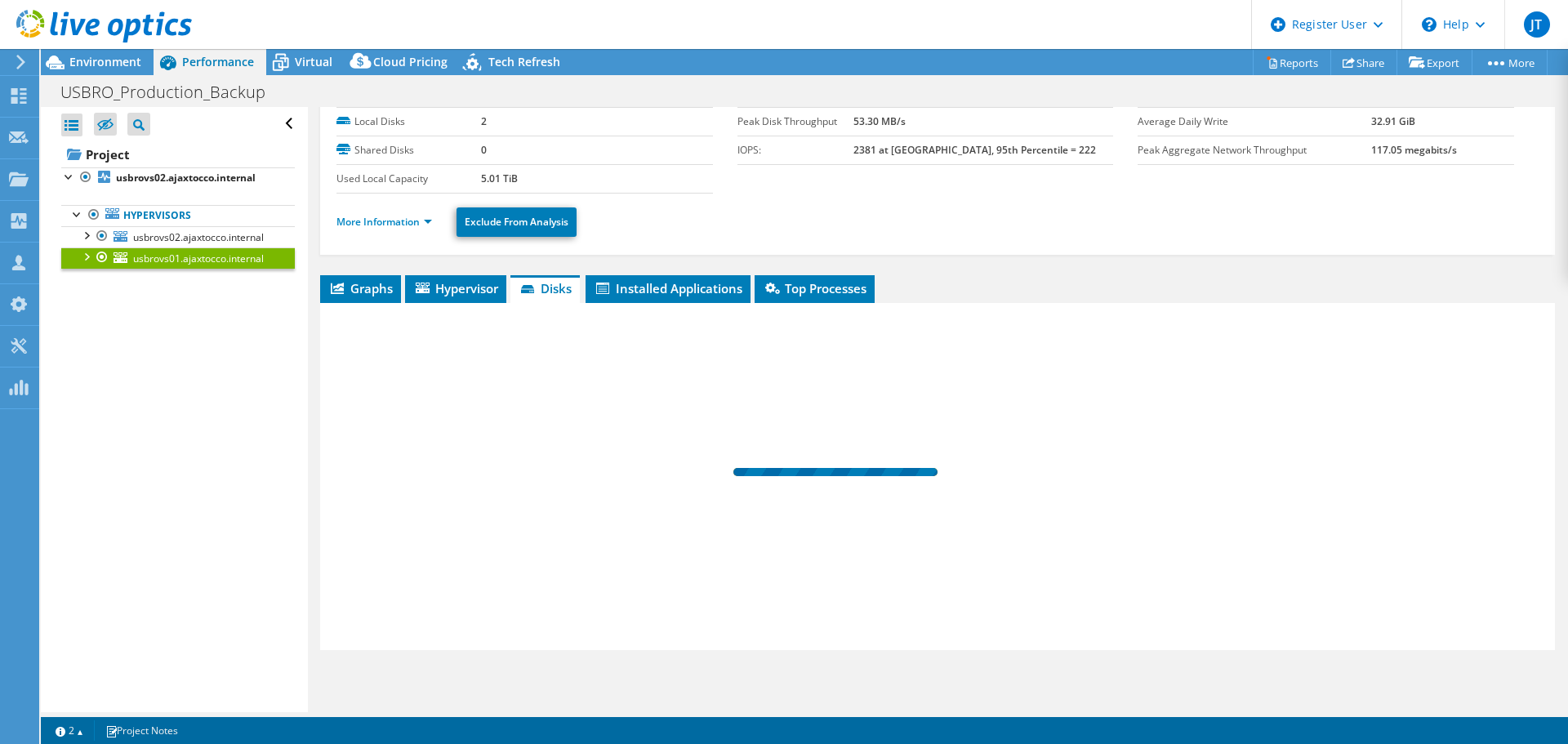
scroll to position [77, 0]
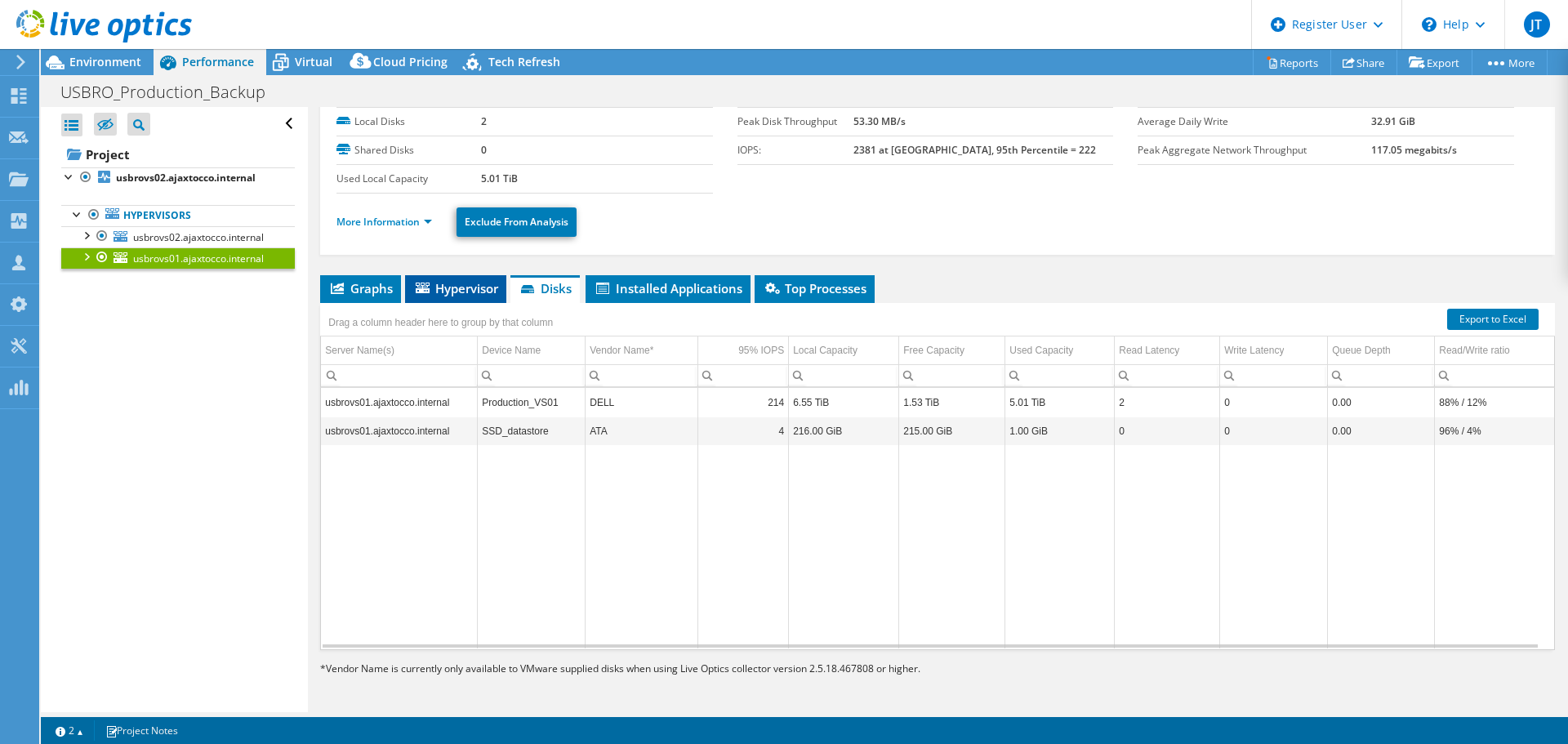
click at [477, 281] on span "Hypervisor" at bounding box center [455, 288] width 85 height 16
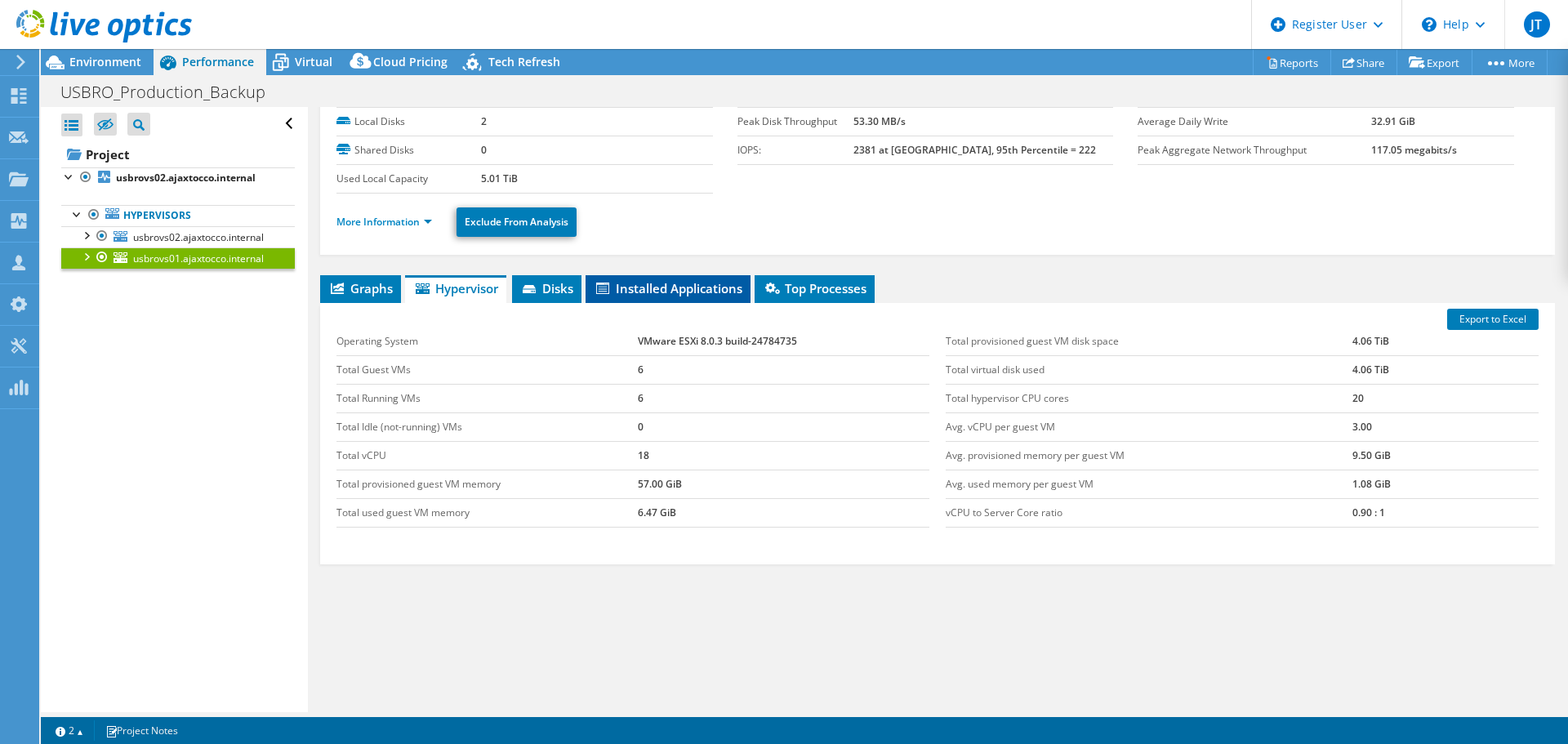
click at [632, 290] on span "Installed Applications" at bounding box center [668, 288] width 148 height 16
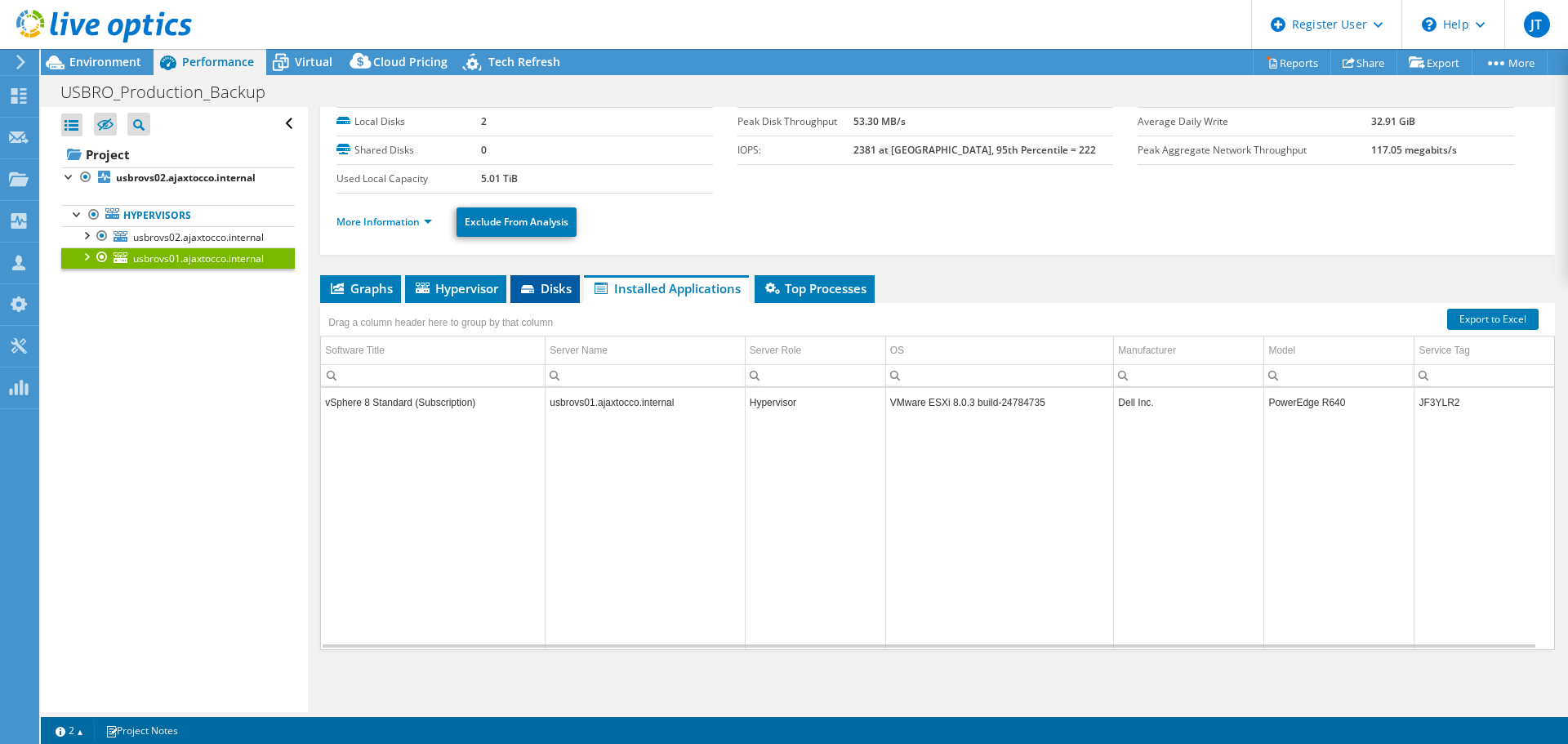
click at [535, 286] on icon at bounding box center [529, 291] width 16 height 11
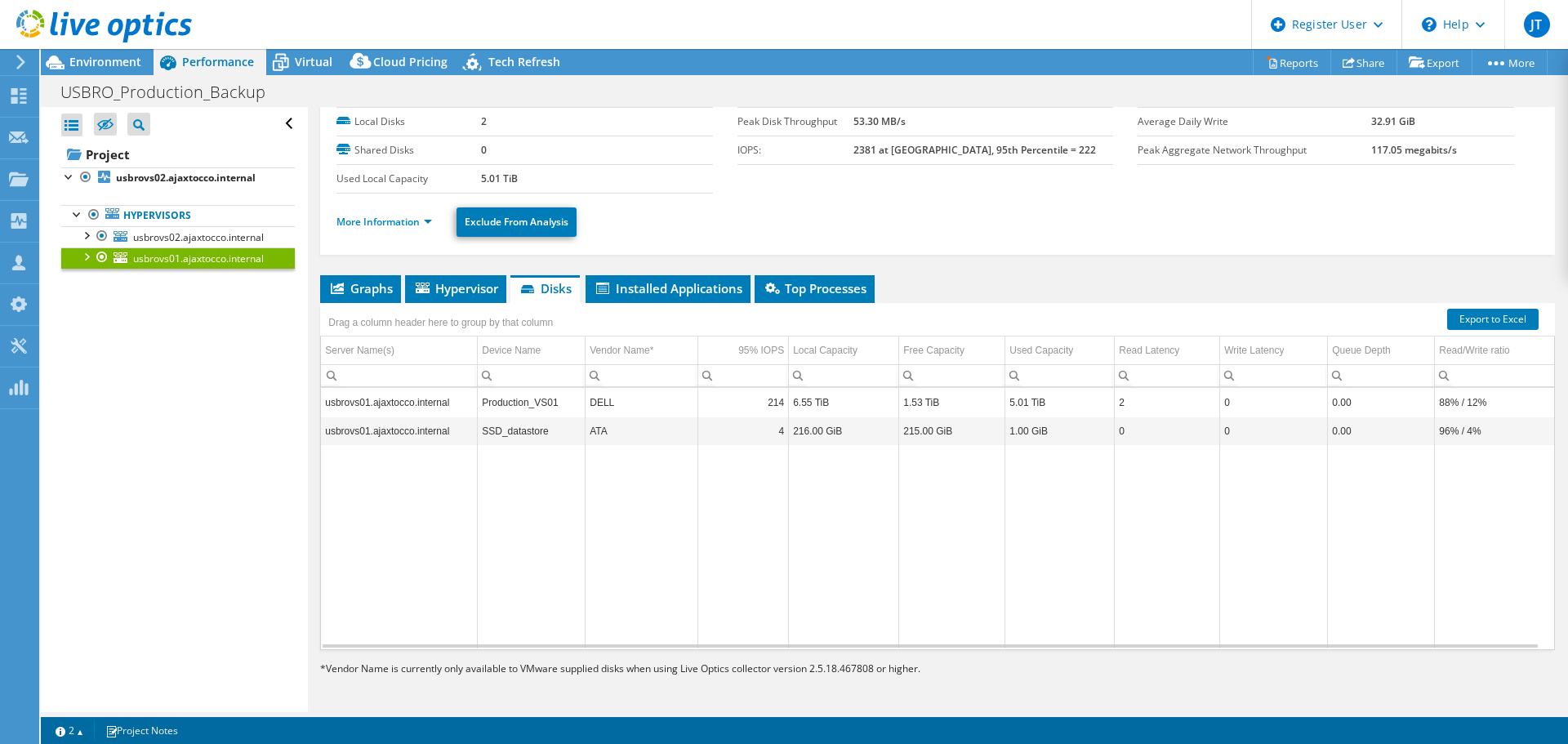
click at [446, 393] on td "usbrovs01.ajaxtocco.internal" at bounding box center [399, 402] width 156 height 29
click at [766, 393] on td "214" at bounding box center [743, 402] width 90 height 29
click at [767, 393] on td "214" at bounding box center [743, 402] width 90 height 29
click at [975, 411] on td "1.53 TiB" at bounding box center [952, 402] width 106 height 29
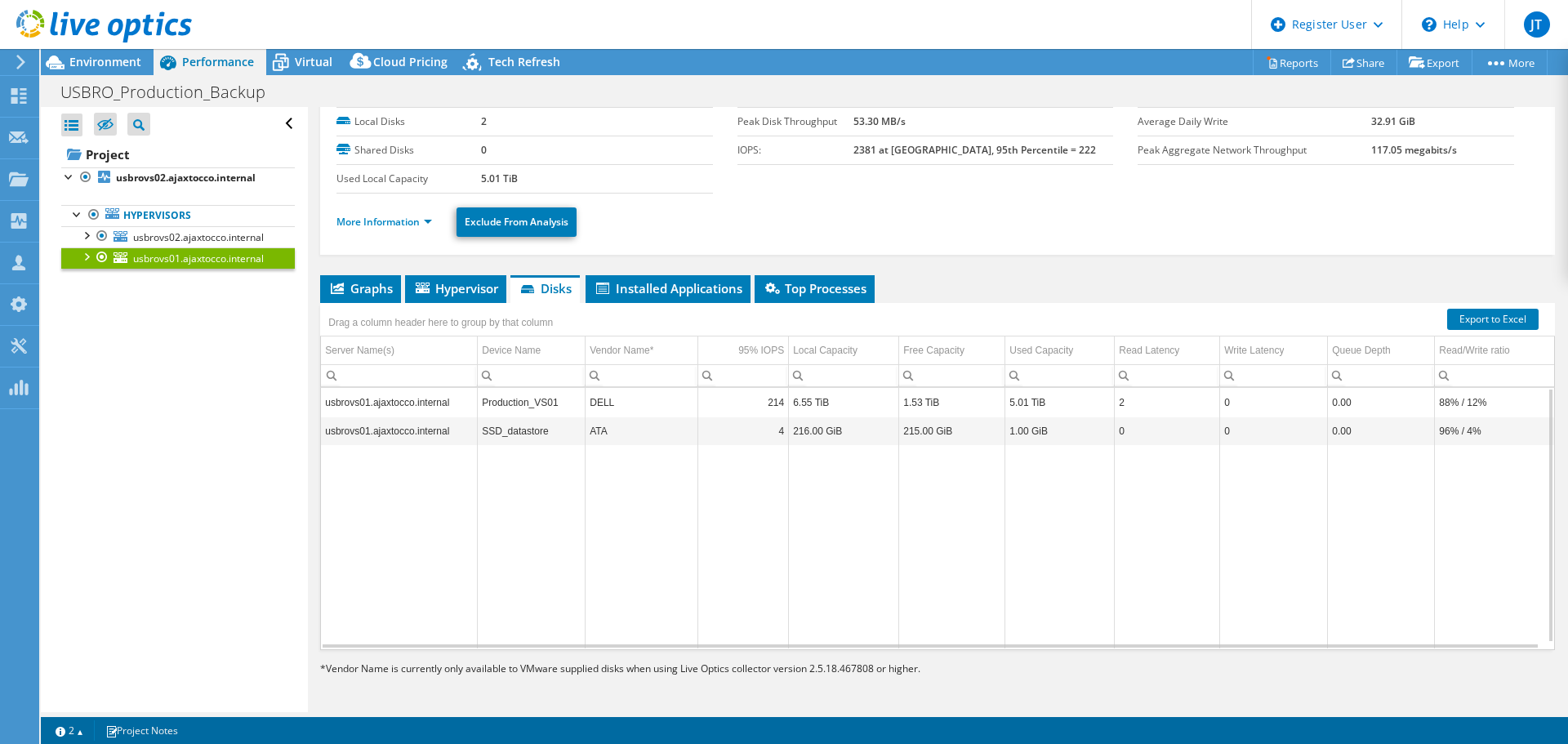
click at [975, 411] on td "1.53 TiB" at bounding box center [952, 402] width 106 height 29
click at [184, 165] on link "Project" at bounding box center [177, 154] width 233 height 26
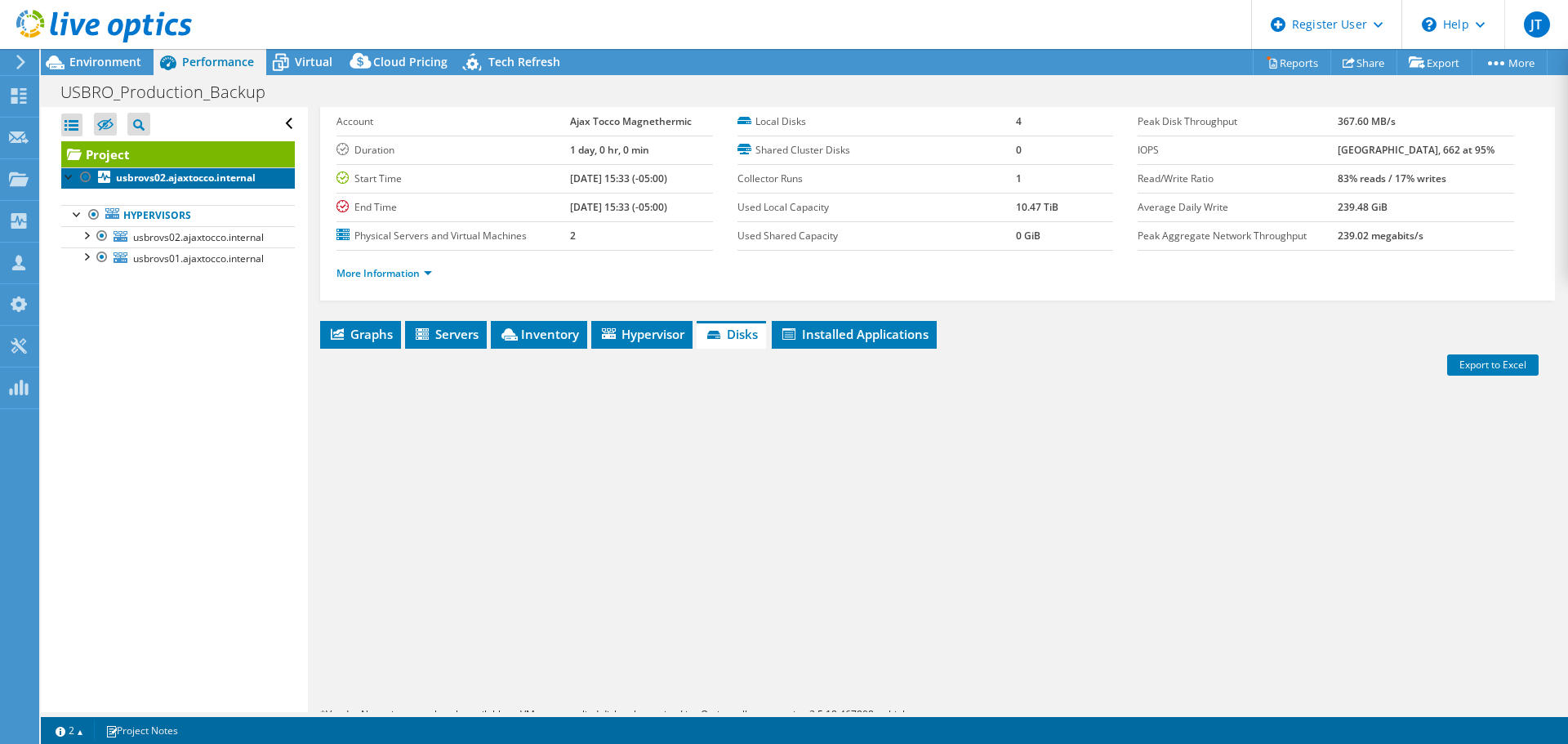
click at [184, 174] on b "usbrovs02.ajaxtocco.internal" at bounding box center [186, 178] width 139 height 14
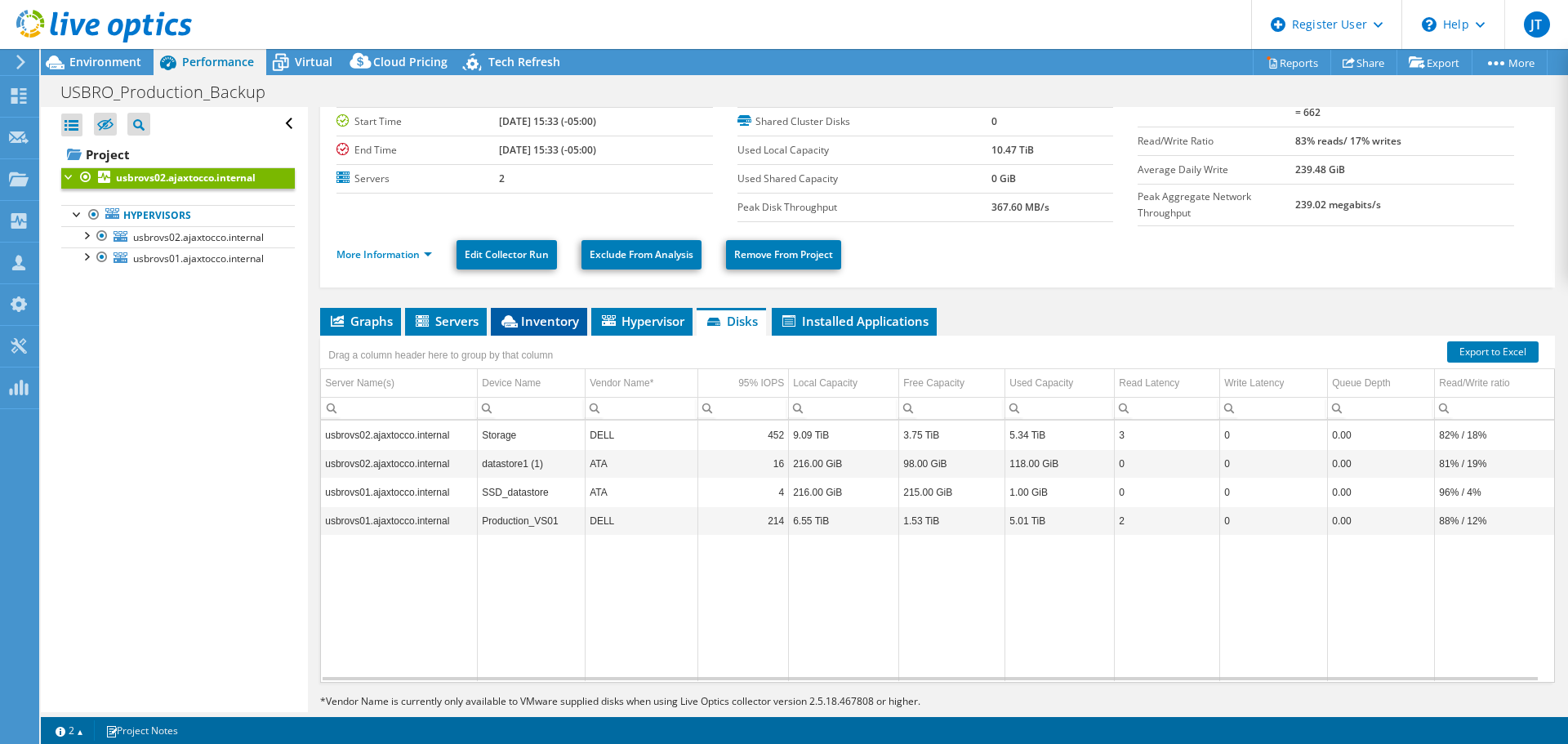
click at [518, 326] on li "Inventory" at bounding box center [539, 321] width 97 height 28
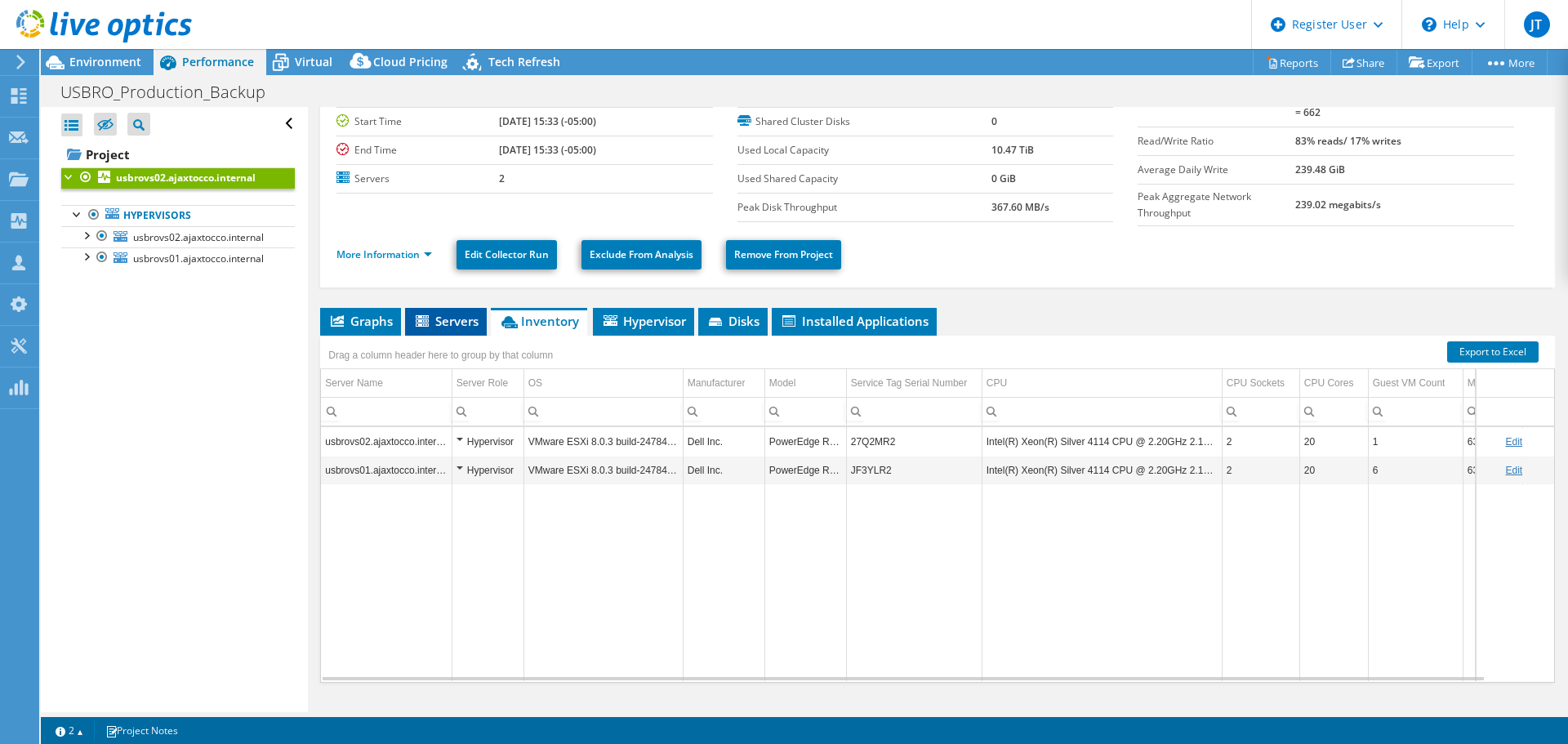
click at [462, 313] on span "Servers" at bounding box center [445, 321] width 65 height 16
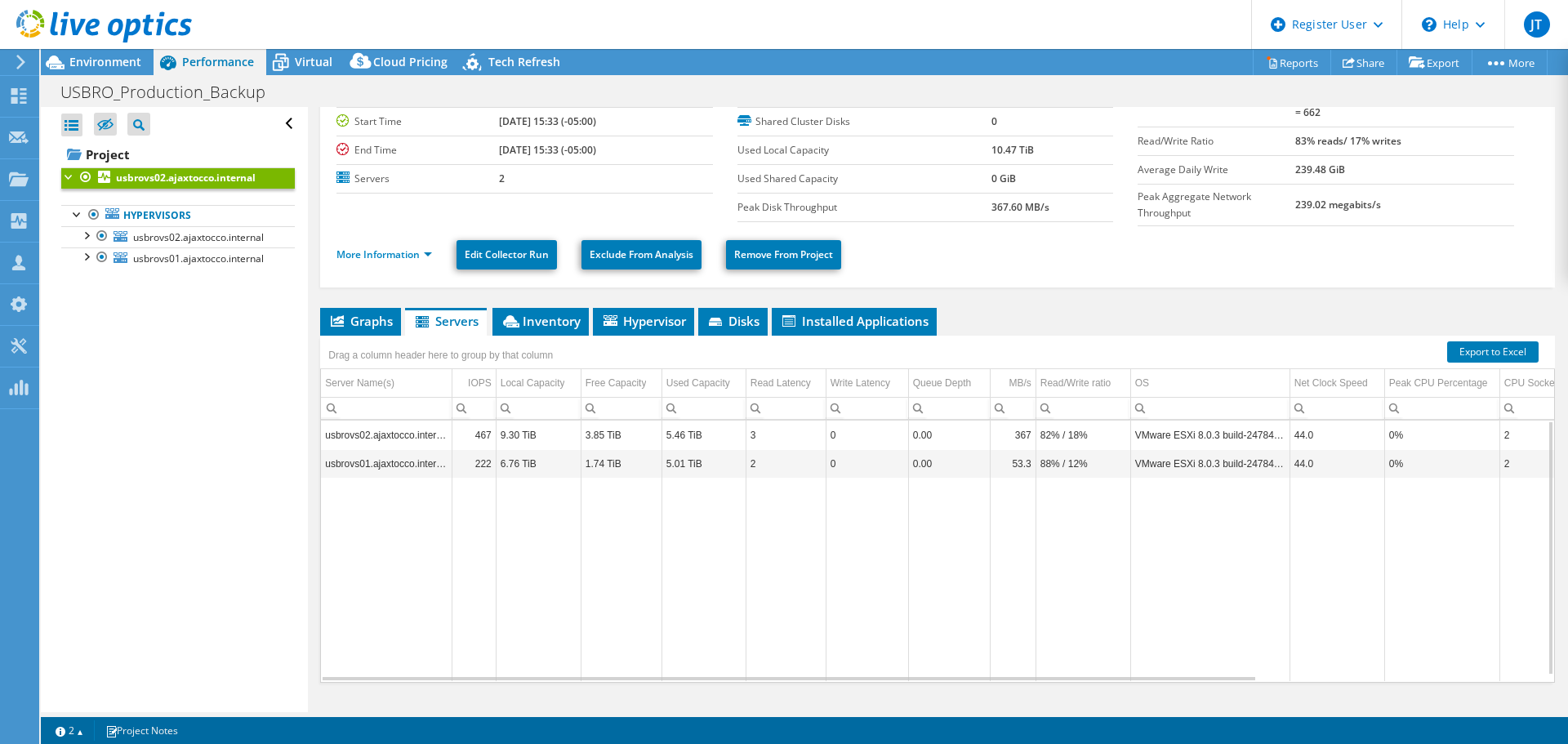
click at [407, 429] on td "usbrovs02.ajaxtocco.internal" at bounding box center [386, 435] width 131 height 29
click at [552, 320] on span "Inventory" at bounding box center [541, 321] width 80 height 16
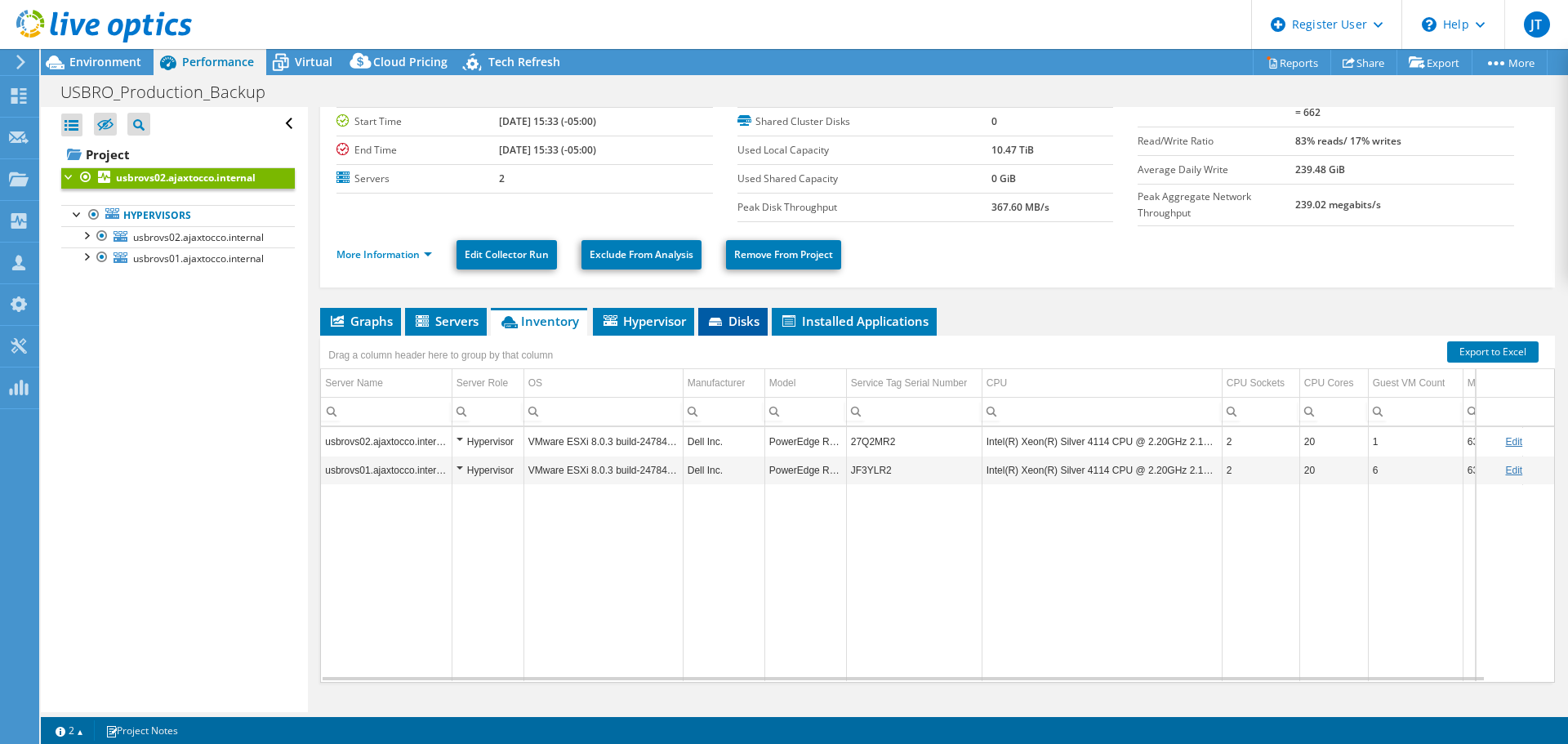
click at [719, 317] on icon at bounding box center [715, 321] width 13 height 8
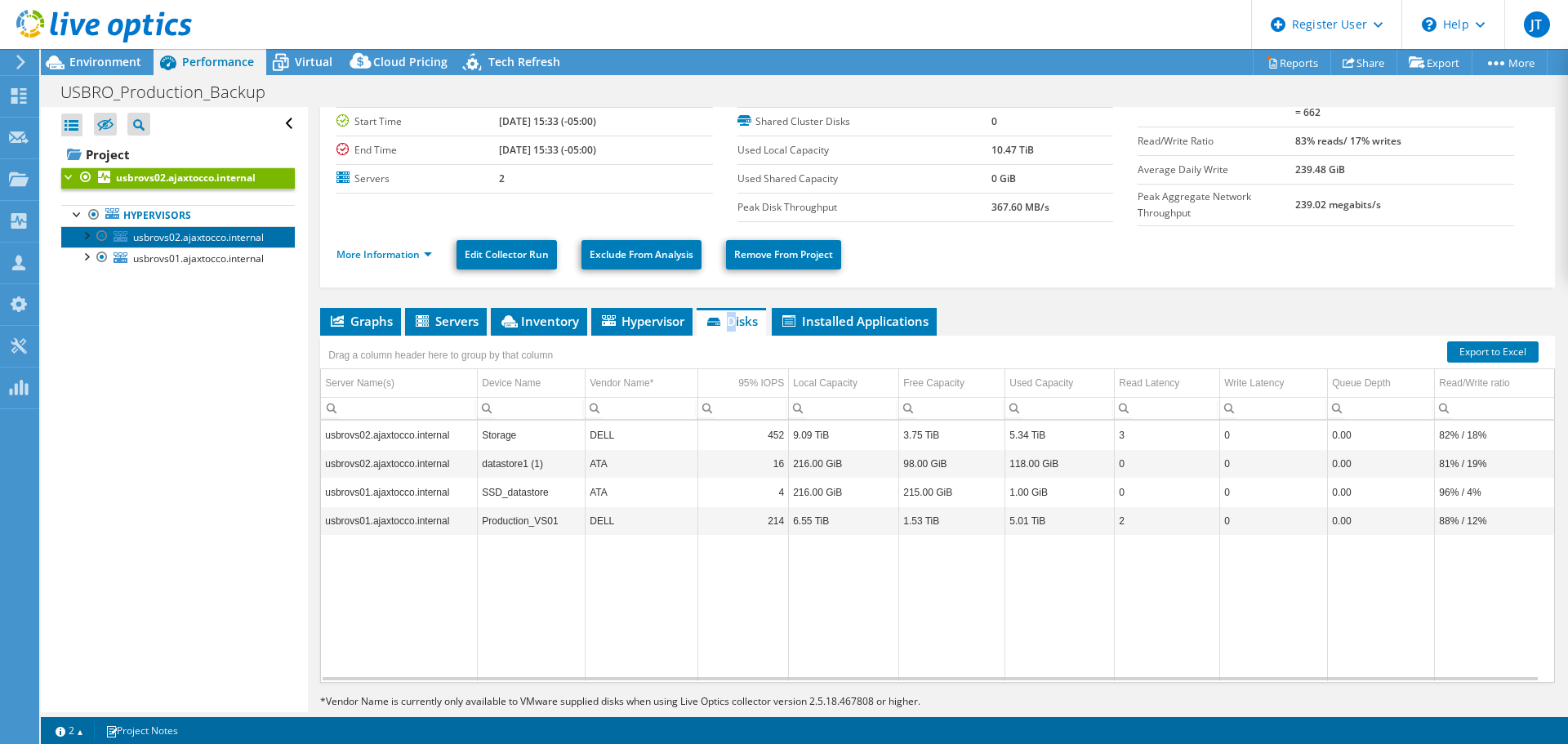
click at [231, 237] on span "usbrovs02.ajaxtocco.internal" at bounding box center [198, 238] width 131 height 14
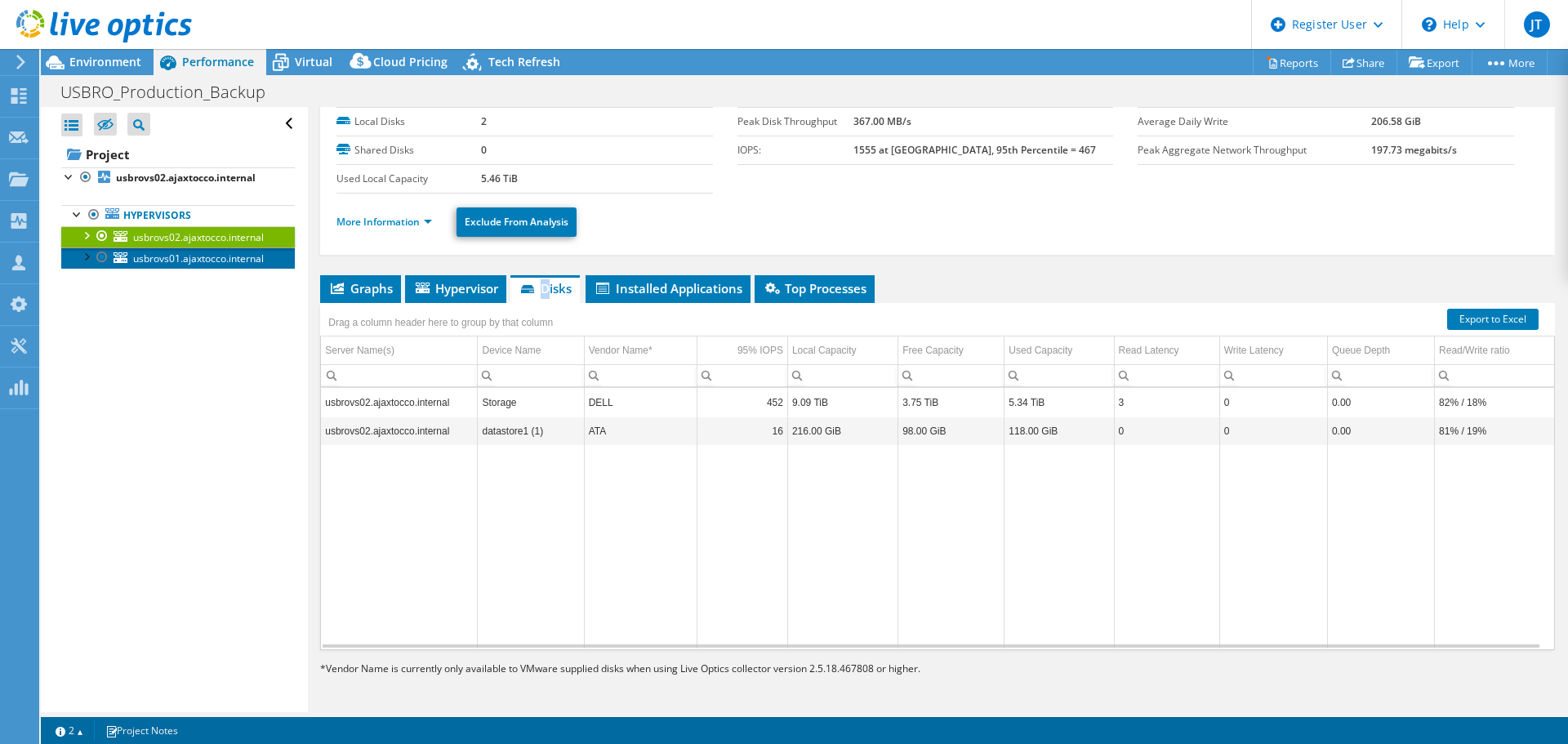
click at [177, 262] on span "usbrovs01.ajaxtocco.internal" at bounding box center [198, 258] width 131 height 14
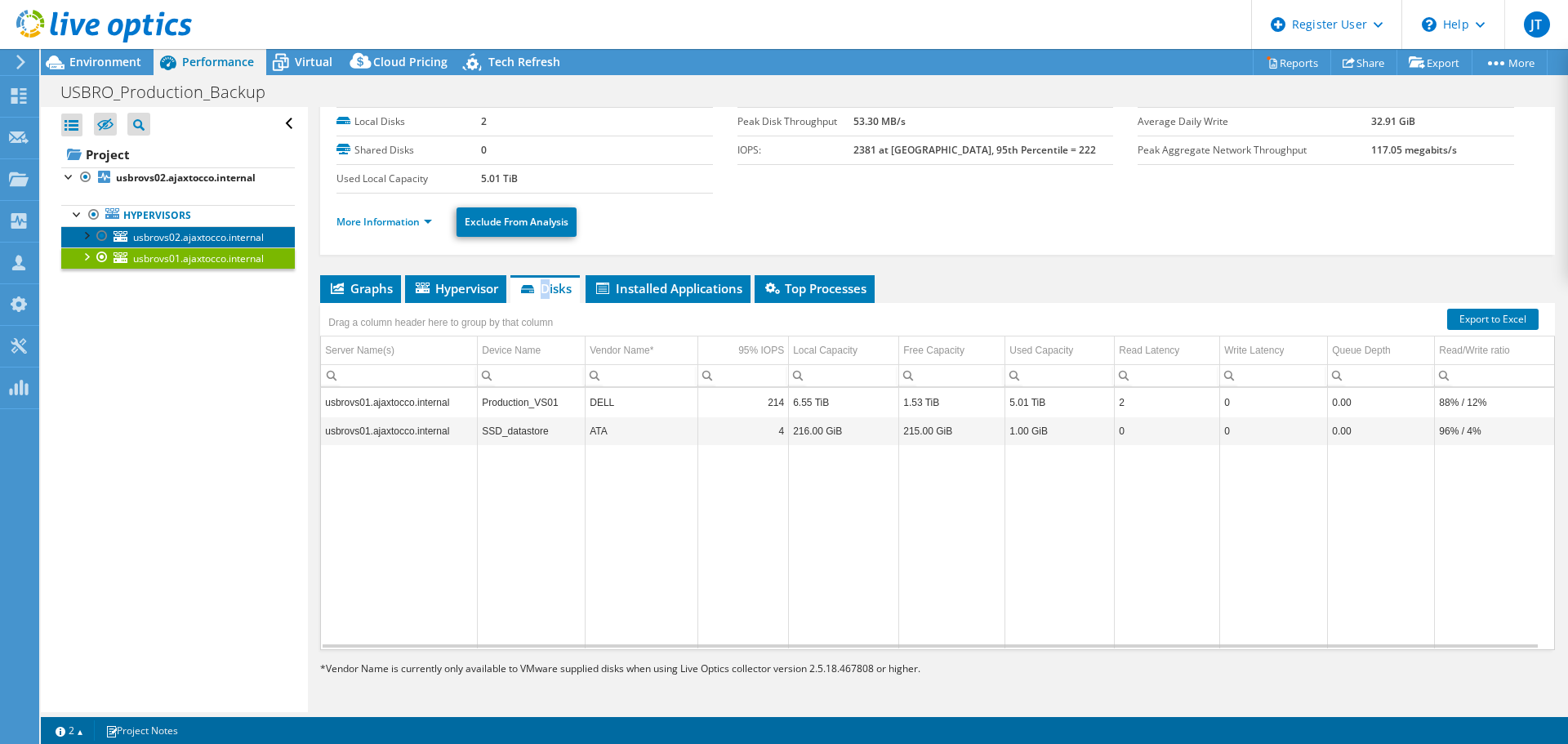
drag, startPoint x: 181, startPoint y: 232, endPoint x: 196, endPoint y: 227, distance: 15.8
click at [181, 232] on span "usbrovs02.ajaxtocco.internal" at bounding box center [198, 238] width 131 height 14
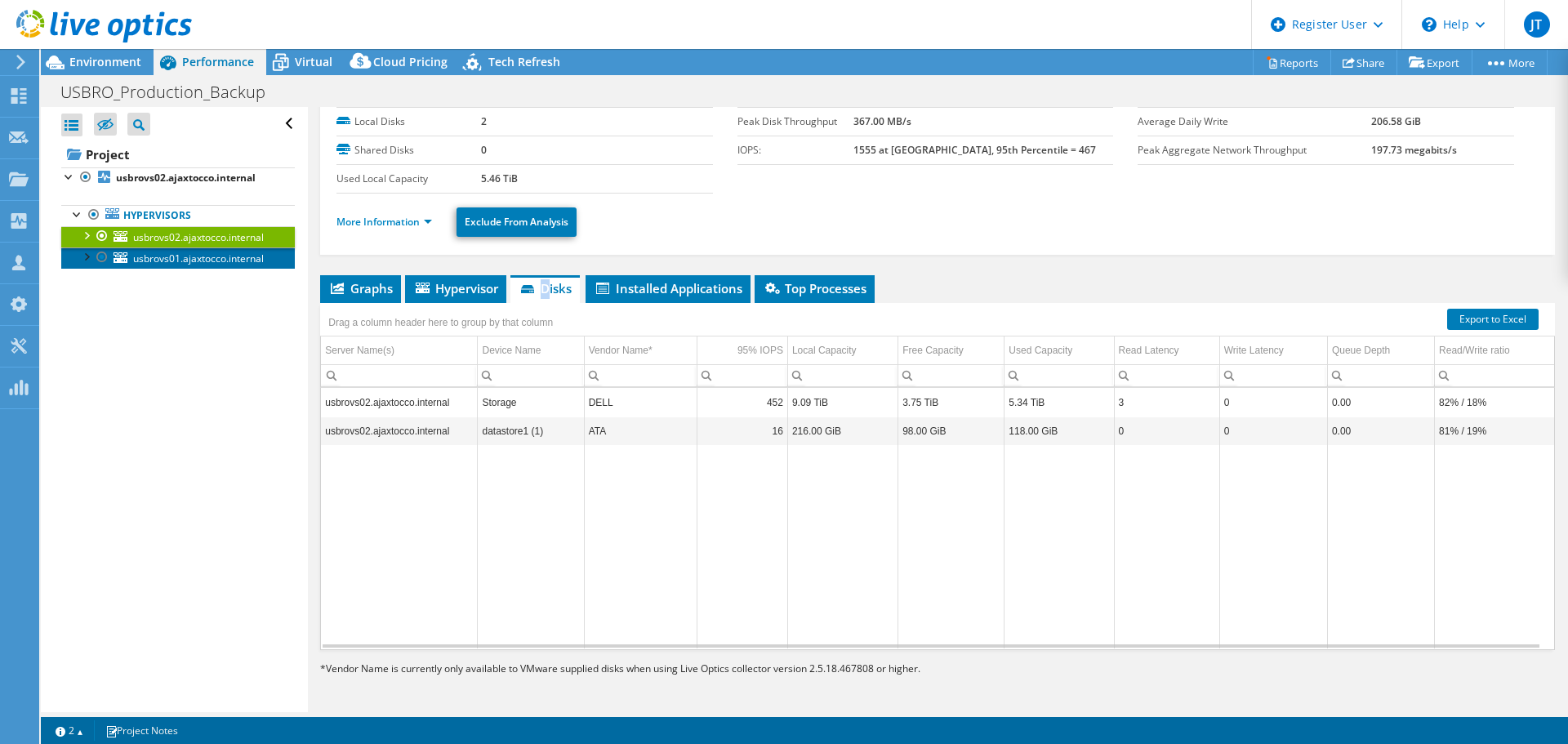
click at [201, 259] on span "usbrovs01.ajaxtocco.internal" at bounding box center [198, 258] width 131 height 14
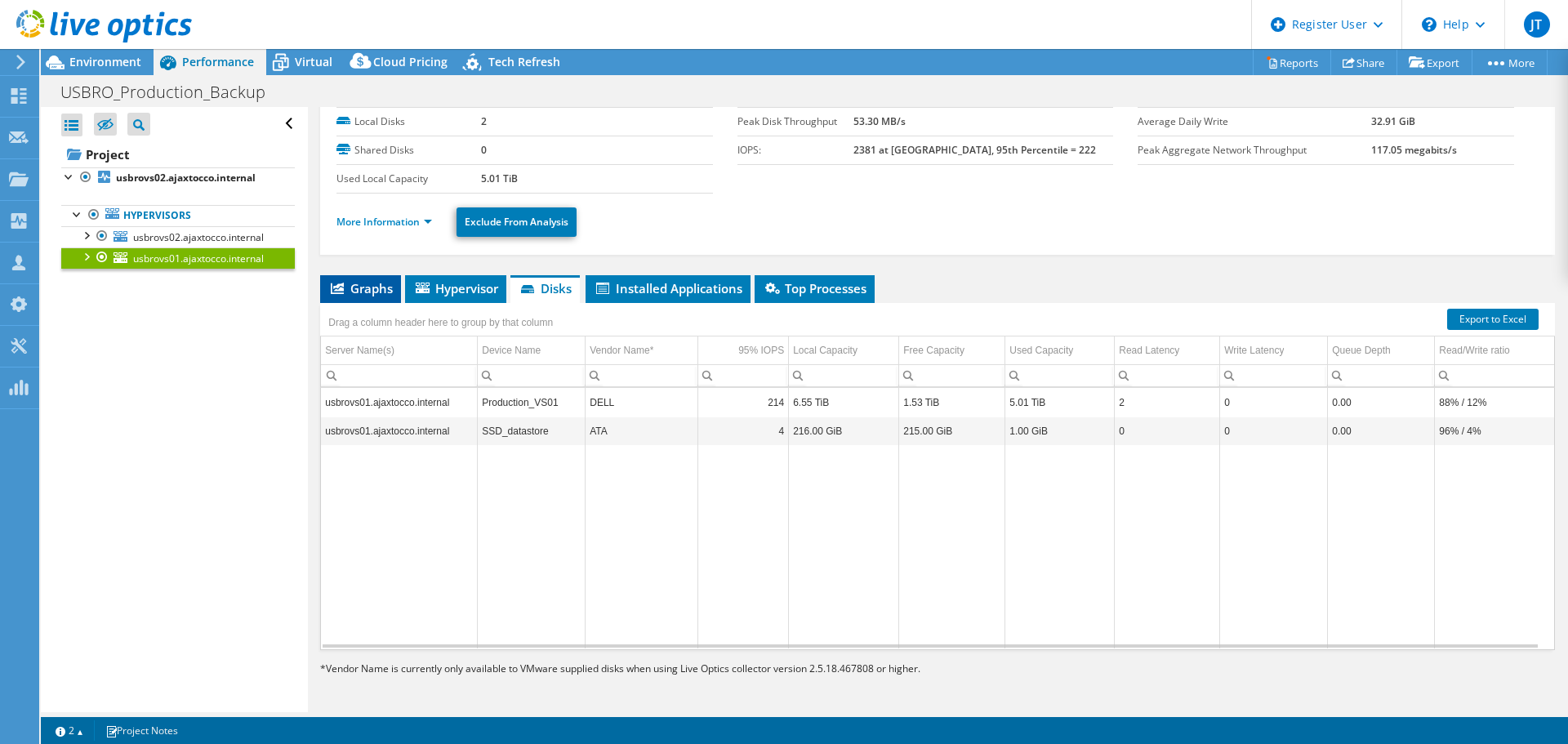
click at [360, 285] on span "Graphs" at bounding box center [360, 288] width 64 height 16
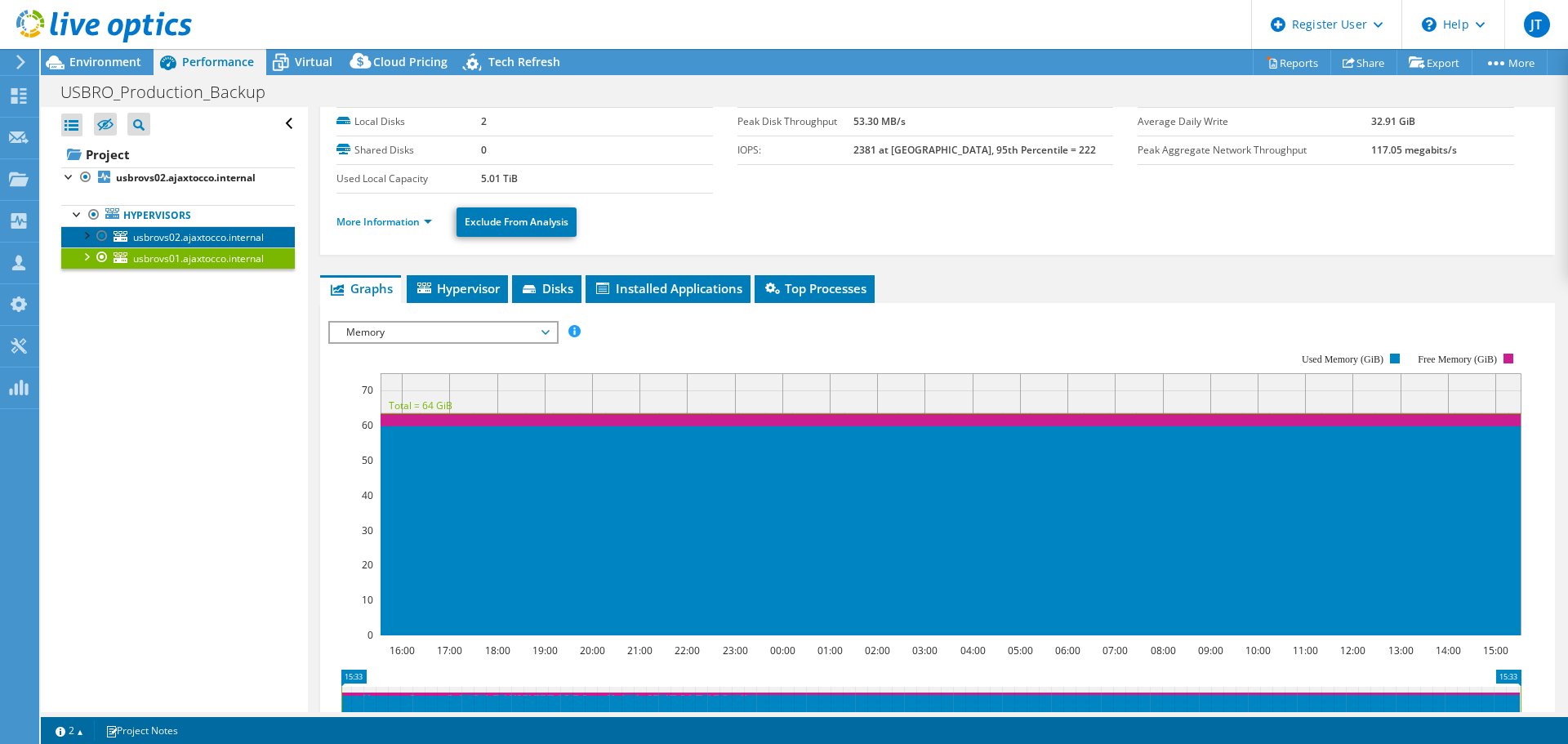
click at [221, 241] on span "usbrovs02.ajaxtocco.internal" at bounding box center [198, 238] width 131 height 14
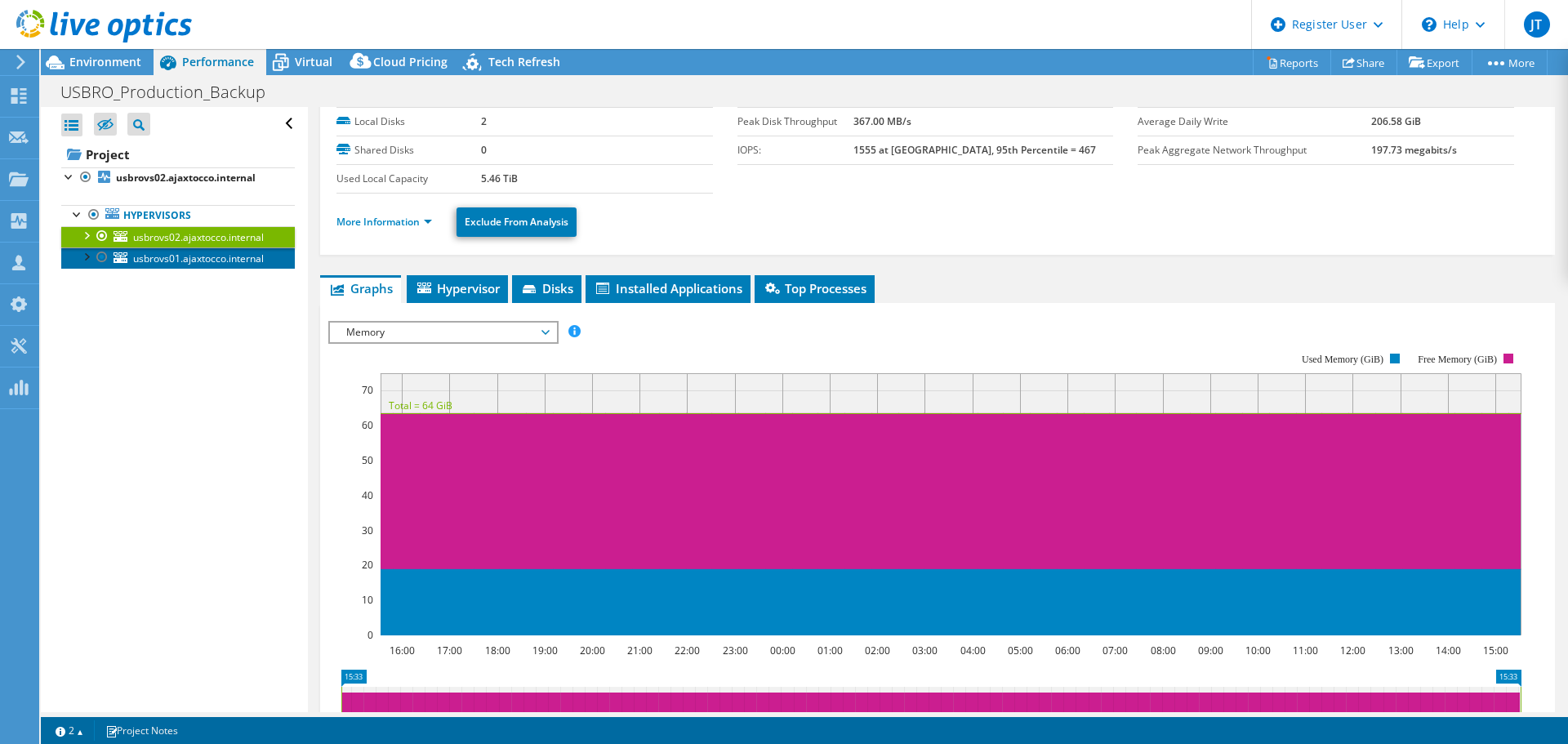
click at [180, 260] on span "usbrovs01.ajaxtocco.internal" at bounding box center [198, 258] width 131 height 14
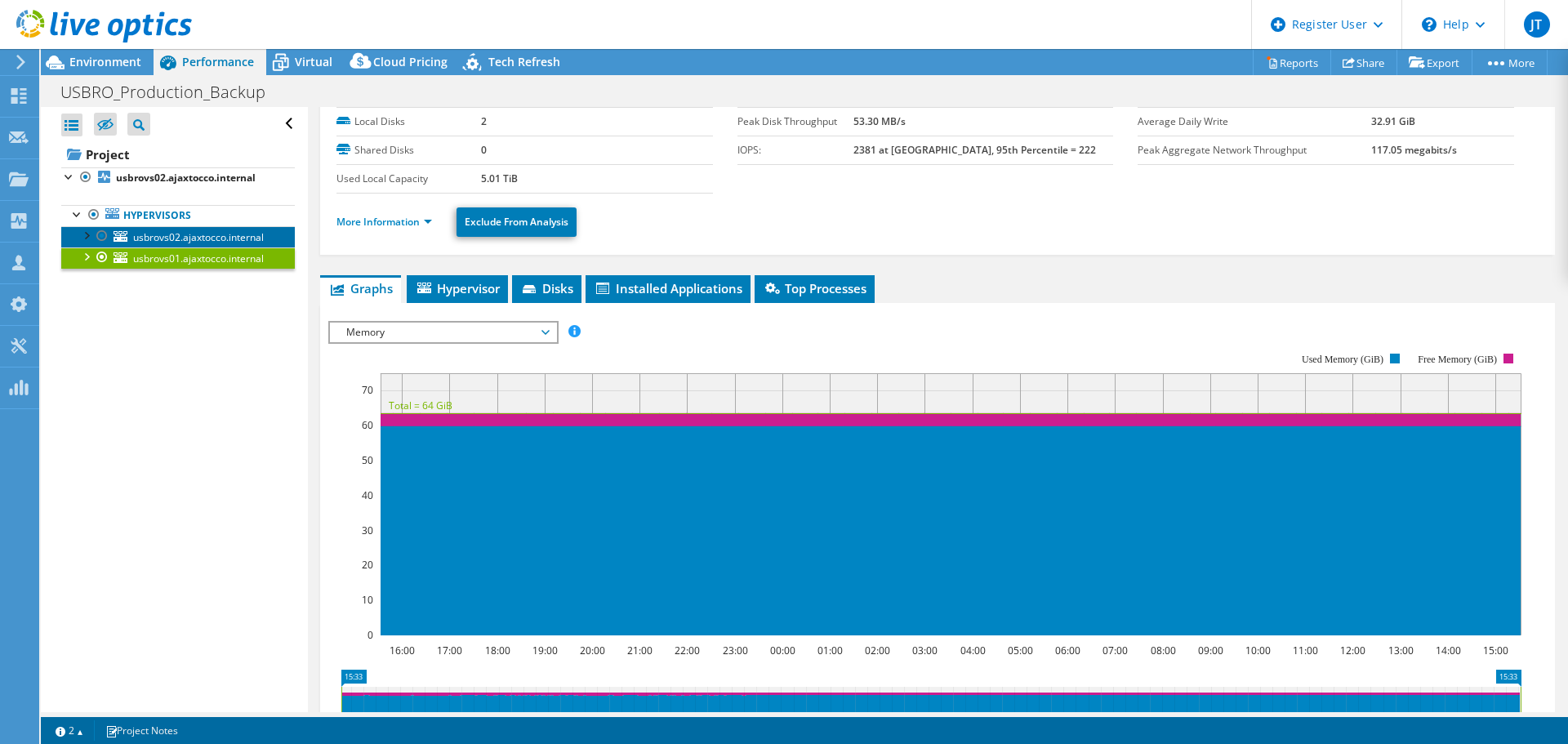
click at [180, 233] on span "usbrovs02.ajaxtocco.internal" at bounding box center [198, 238] width 131 height 14
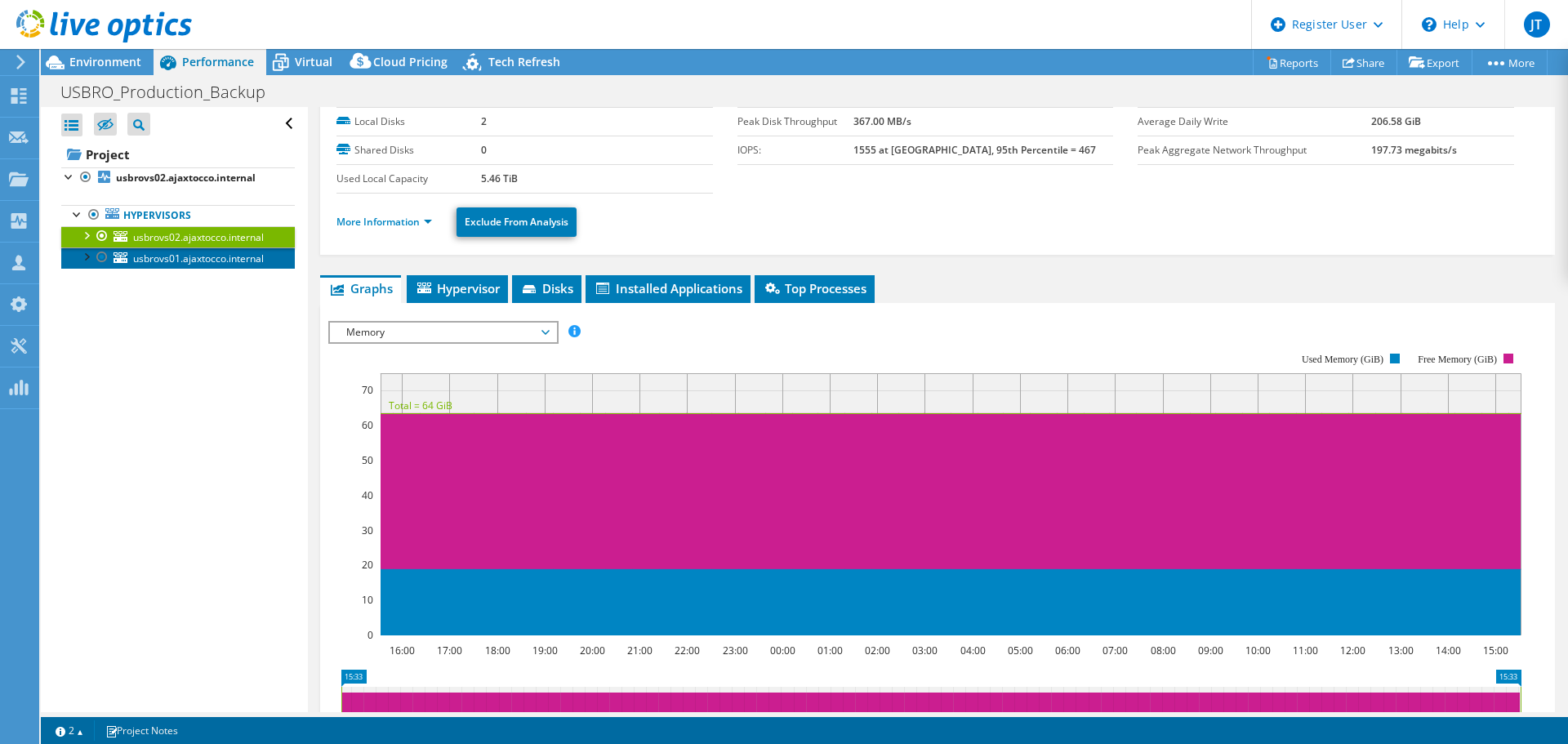
click at [187, 255] on span "usbrovs01.ajaxtocco.internal" at bounding box center [198, 258] width 131 height 14
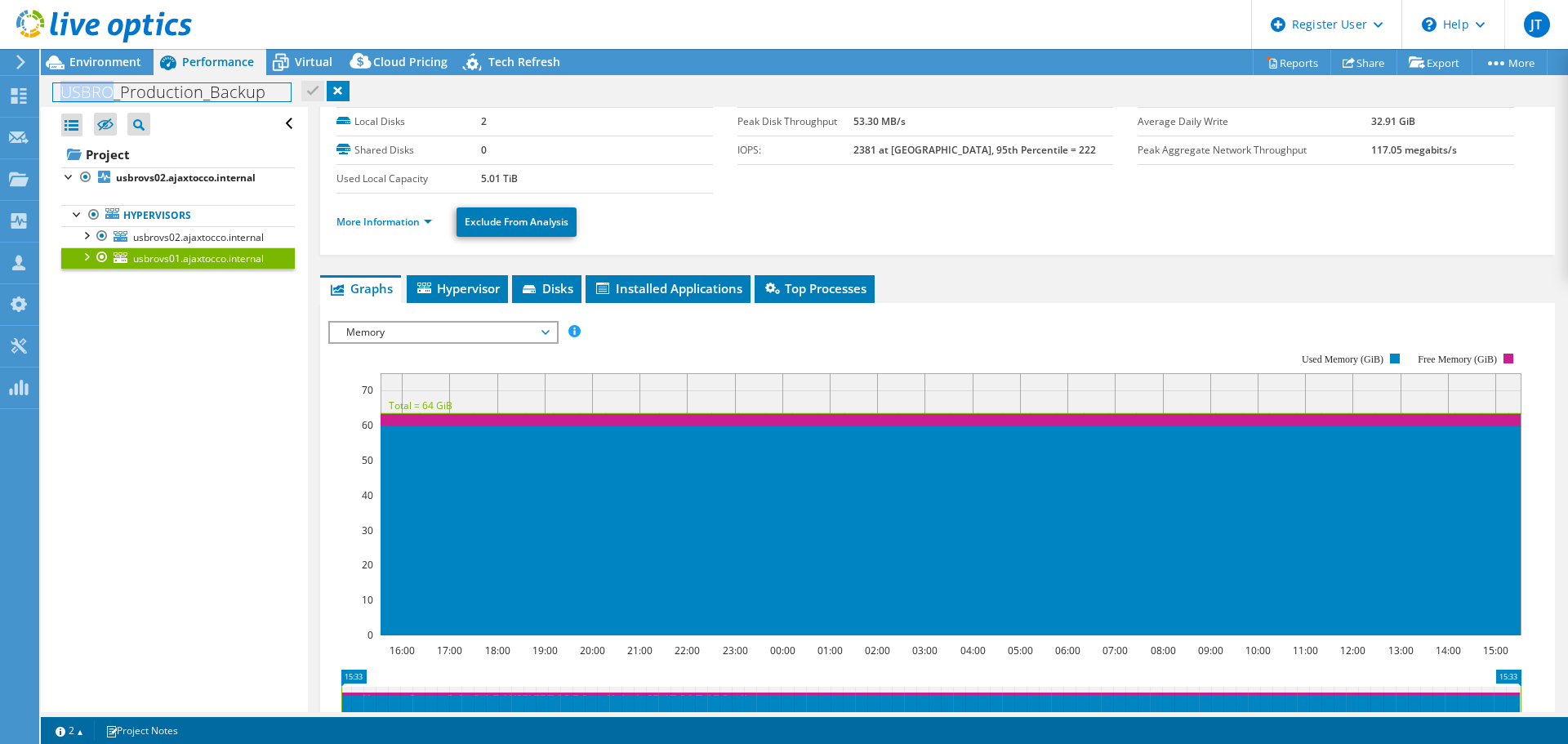
drag, startPoint x: 62, startPoint y: 93, endPoint x: 115, endPoint y: 97, distance: 53.2
click at [115, 97] on h1 "USBRO_Production_Backup" at bounding box center [172, 92] width 238 height 18
copy h1 "USBRO"
